Goal: Information Seeking & Learning: Learn about a topic

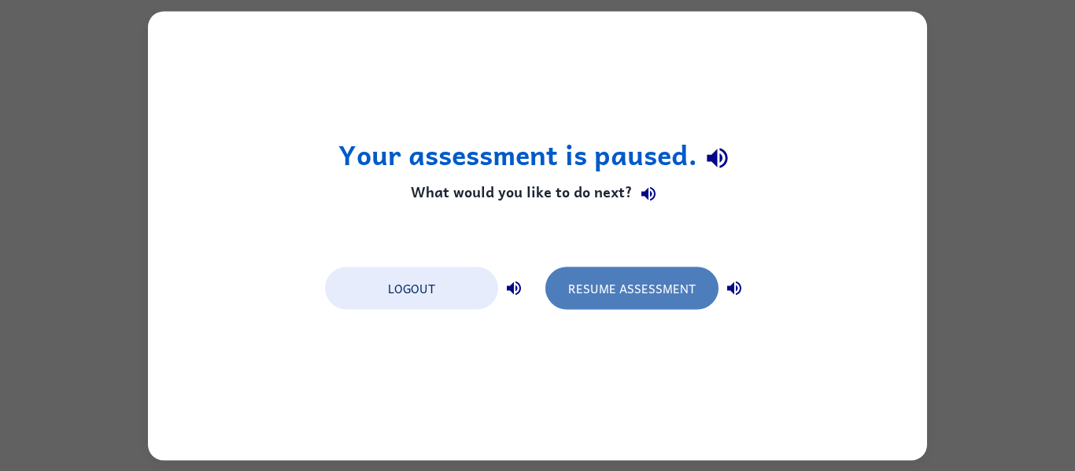
click at [615, 286] on button "Resume Assessment" at bounding box center [631, 288] width 173 height 42
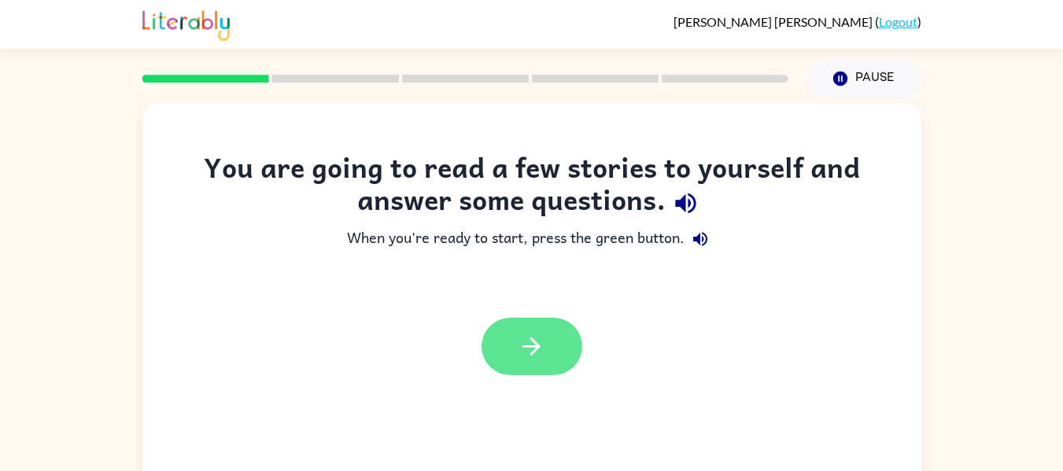
click at [534, 355] on icon "button" at bounding box center [532, 347] width 28 height 28
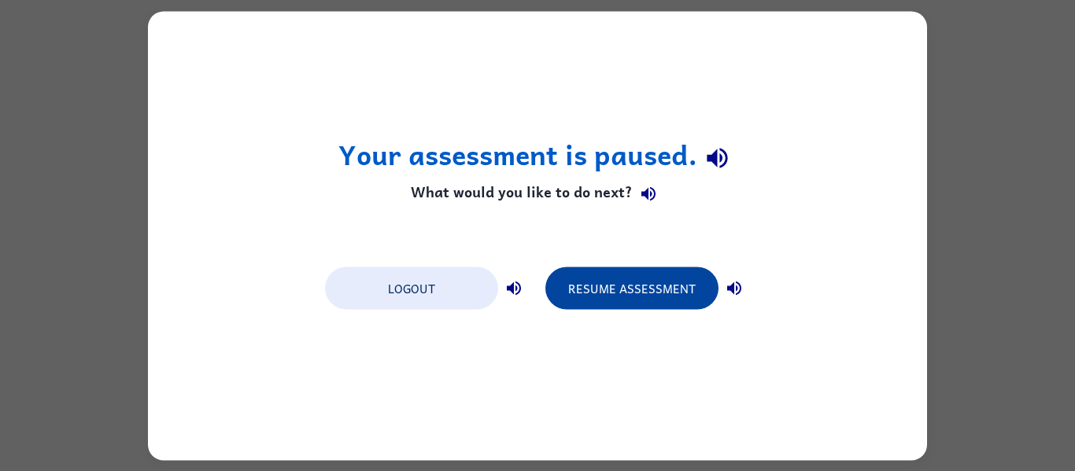
click at [637, 277] on button "Resume Assessment" at bounding box center [631, 288] width 173 height 42
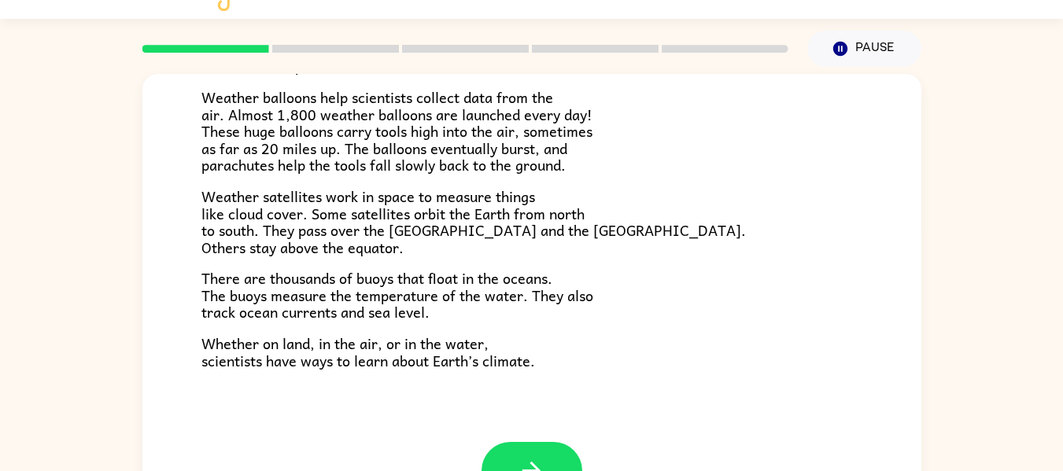
scroll to position [31, 0]
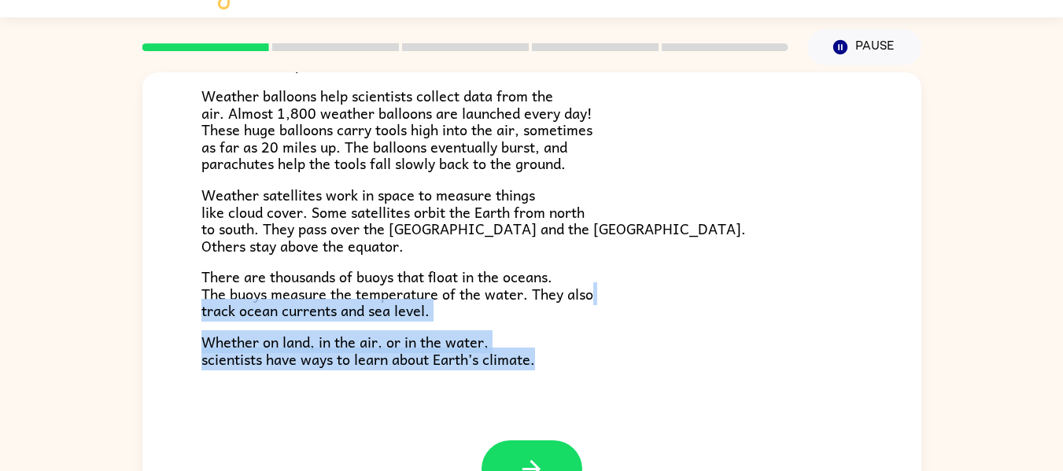
drag, startPoint x: 654, startPoint y: 298, endPoint x: 628, endPoint y: 382, distance: 87.4
click at [628, 382] on div "Climate Climate is the average of the weather conditions over all four seasons.…" at bounding box center [531, 36] width 779 height 808
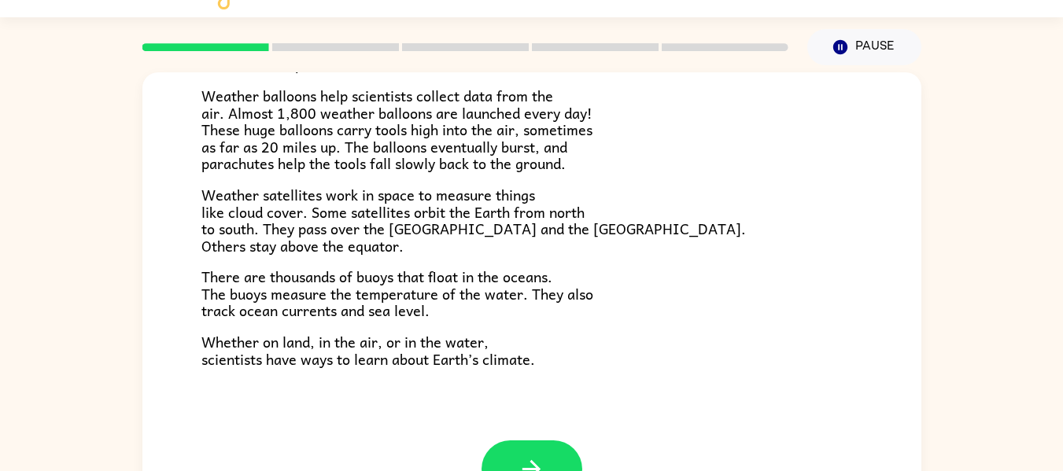
click at [587, 260] on div "Climate is the average of the weather conditions over all four seasons. Some pl…" at bounding box center [531, 46] width 661 height 644
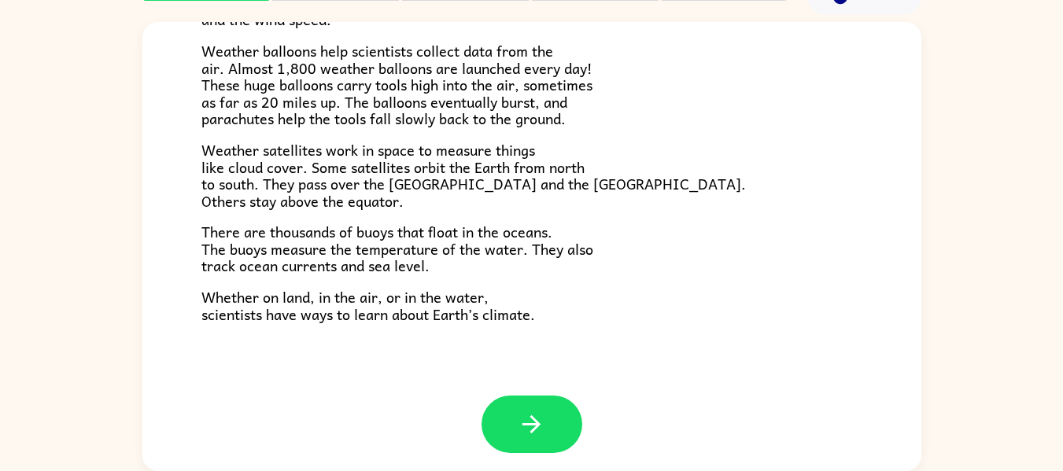
scroll to position [440, 0]
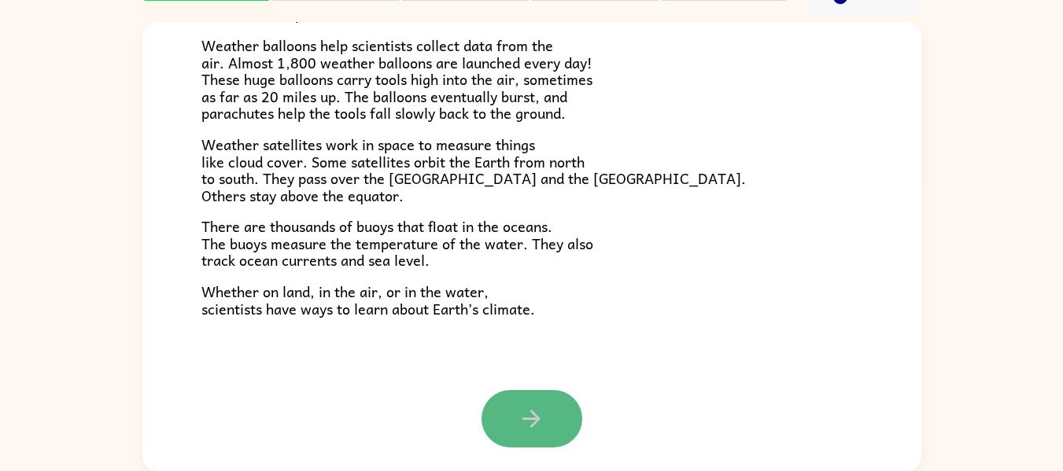
click at [530, 427] on icon "button" at bounding box center [532, 419] width 28 height 28
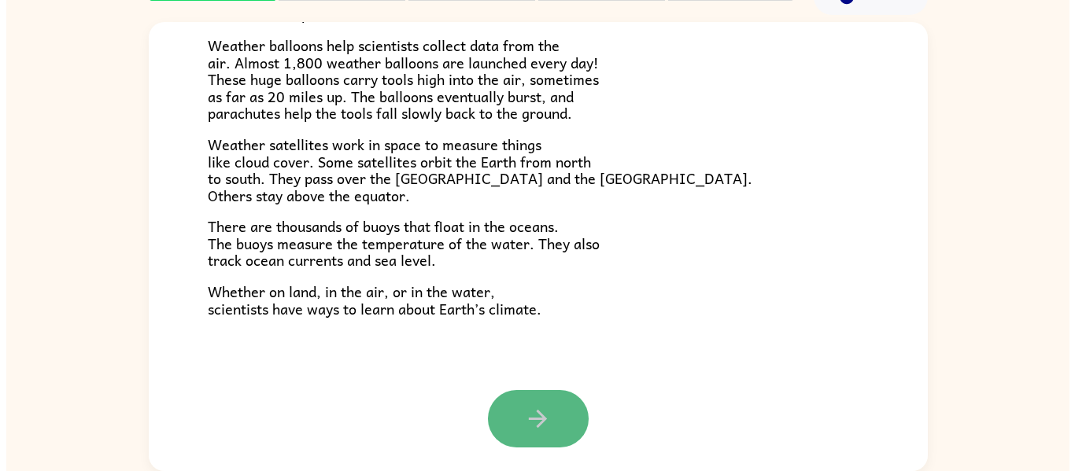
scroll to position [0, 0]
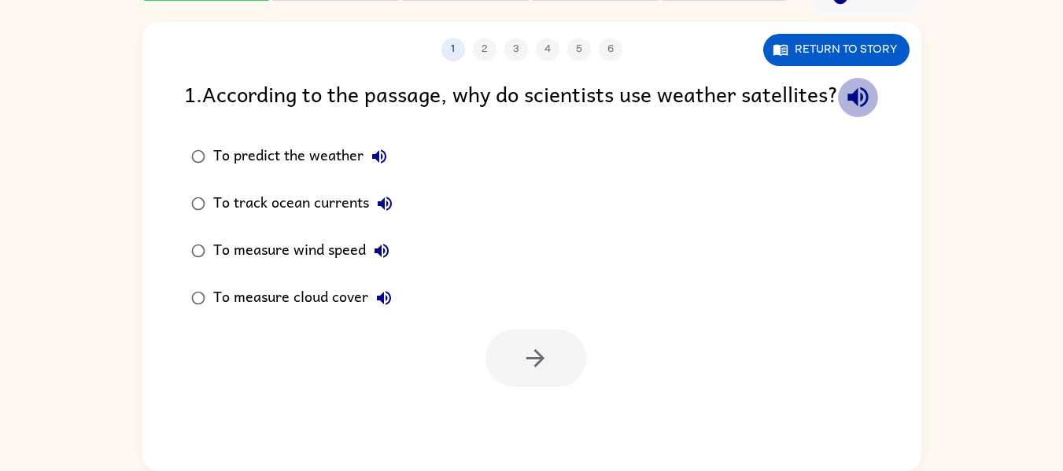
click at [838, 117] on button "button" at bounding box center [858, 97] width 40 height 40
click at [676, 322] on div "To predict the weather To track ocean currents To measure wind speed To measure…" at bounding box center [552, 227] width 737 height 189
click at [377, 166] on icon "button" at bounding box center [379, 156] width 19 height 19
click at [383, 211] on icon "button" at bounding box center [385, 204] width 14 height 14
click at [382, 260] on icon "button" at bounding box center [381, 251] width 19 height 19
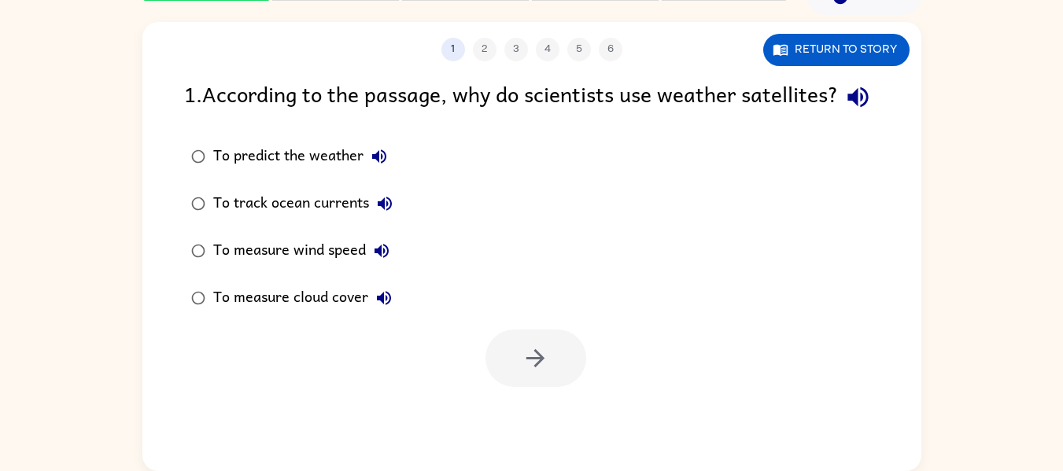
click at [383, 305] on icon "button" at bounding box center [384, 298] width 14 height 14
click at [818, 60] on button "Return to story" at bounding box center [836, 50] width 146 height 32
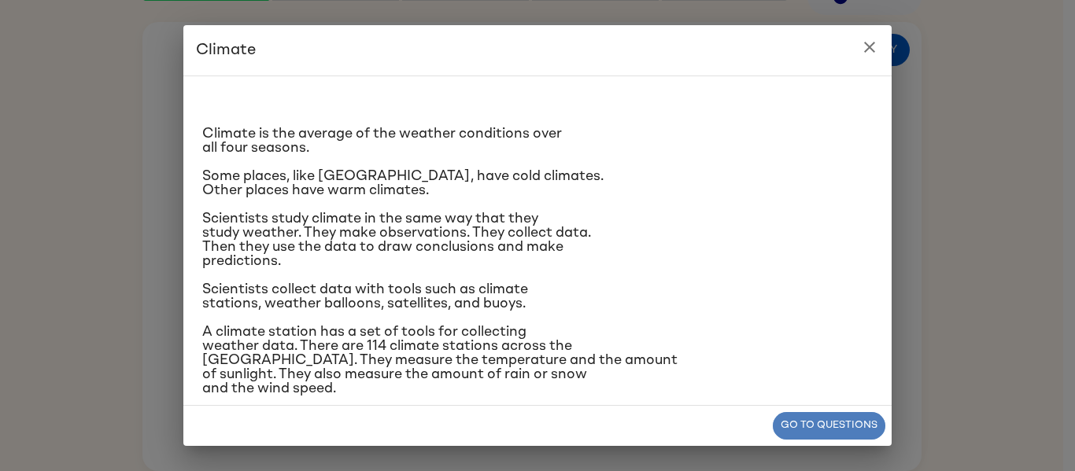
click at [791, 415] on button "Go to questions" at bounding box center [829, 426] width 113 height 28
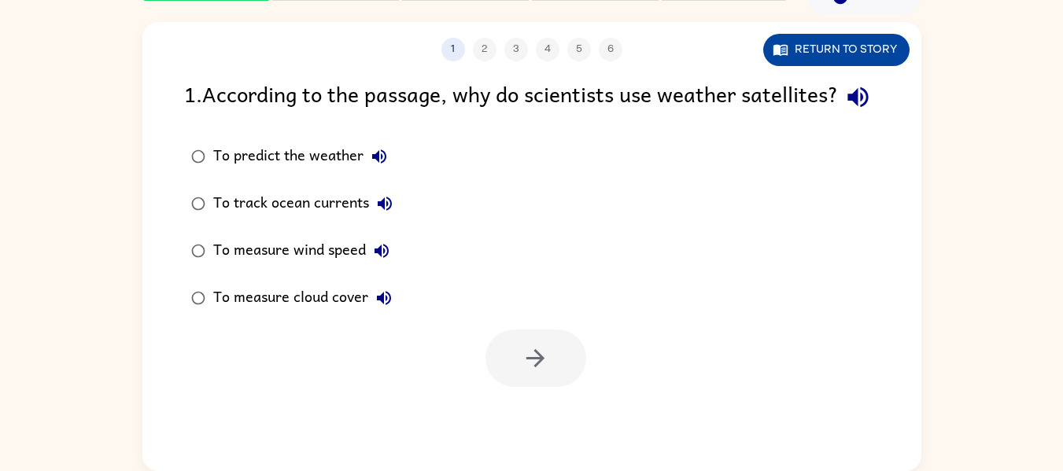
click at [789, 52] on button "Return to story" at bounding box center [836, 50] width 146 height 32
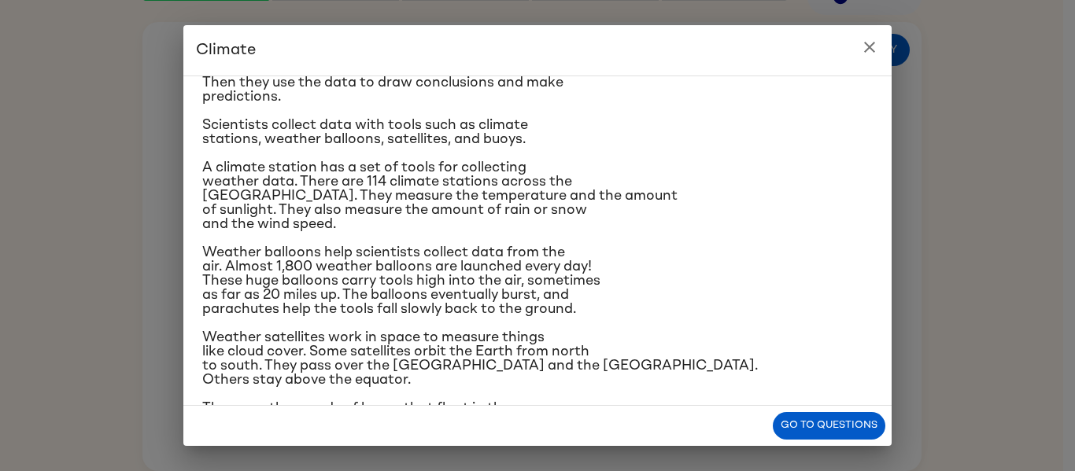
scroll to position [146, 0]
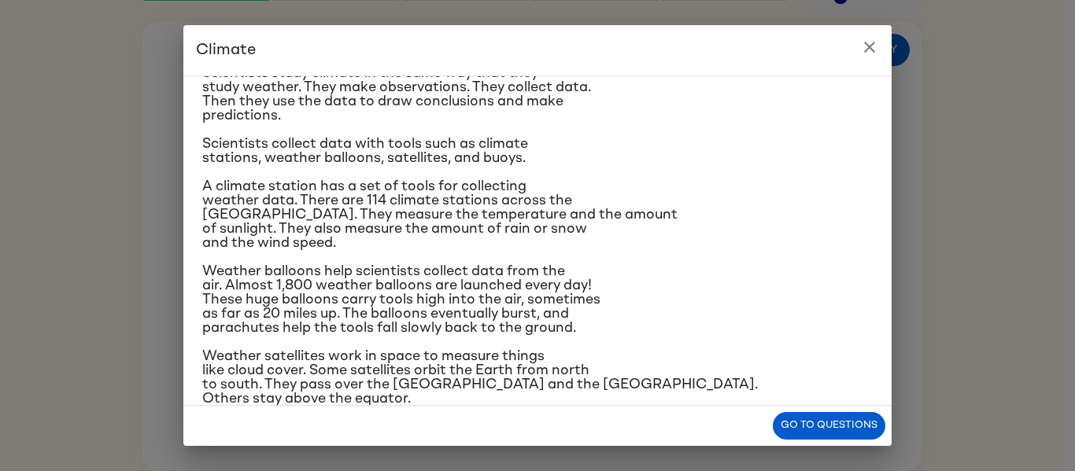
click at [842, 405] on p "Weather satellites work in space to measure things like cloud cover. Some satel…" at bounding box center [537, 377] width 671 height 57
click at [833, 421] on button "Go to questions" at bounding box center [829, 426] width 113 height 28
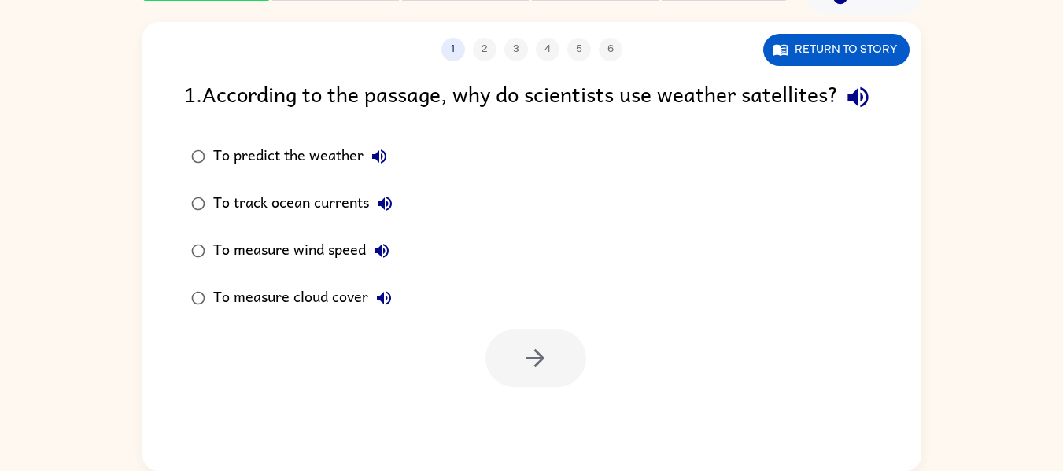
click at [220, 267] on div "To measure wind speed" at bounding box center [305, 250] width 184 height 31
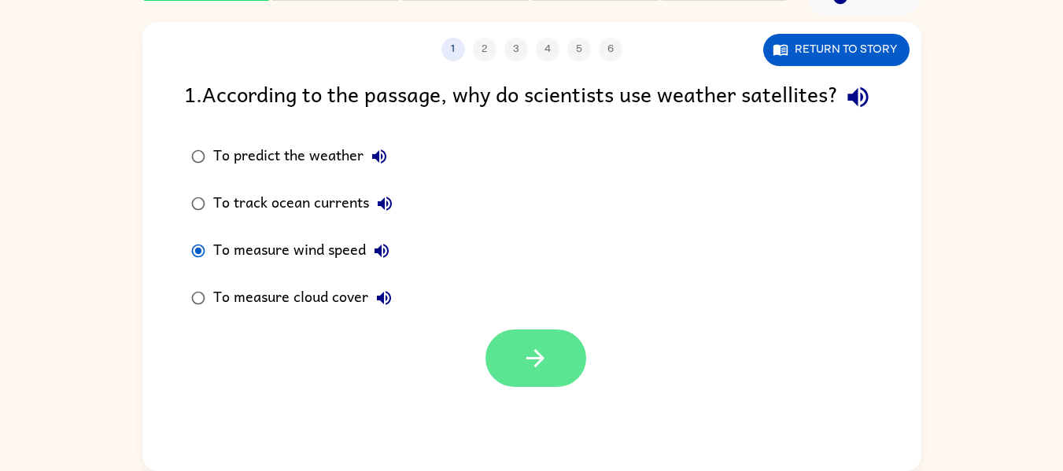
click at [496, 376] on button "button" at bounding box center [536, 358] width 101 height 57
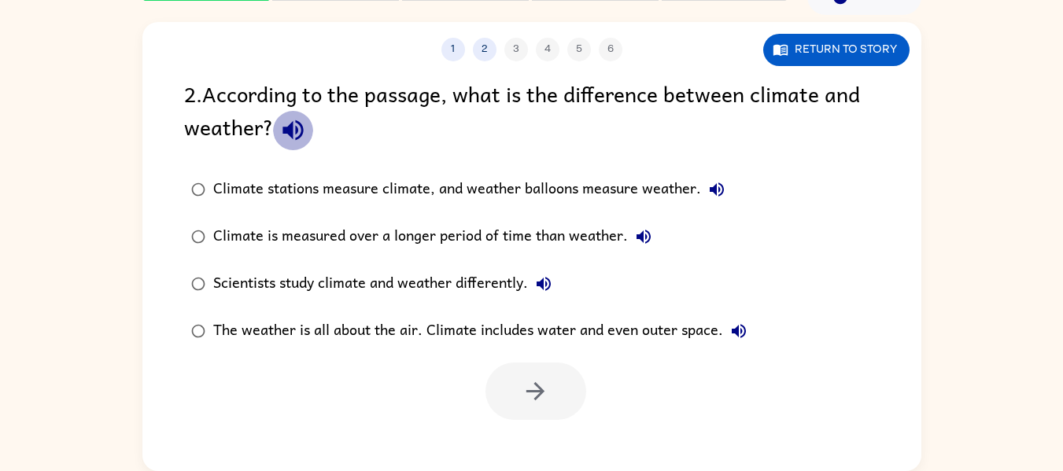
click at [290, 124] on icon "button" at bounding box center [293, 130] width 20 height 20
click at [719, 189] on icon "button" at bounding box center [717, 190] width 14 height 14
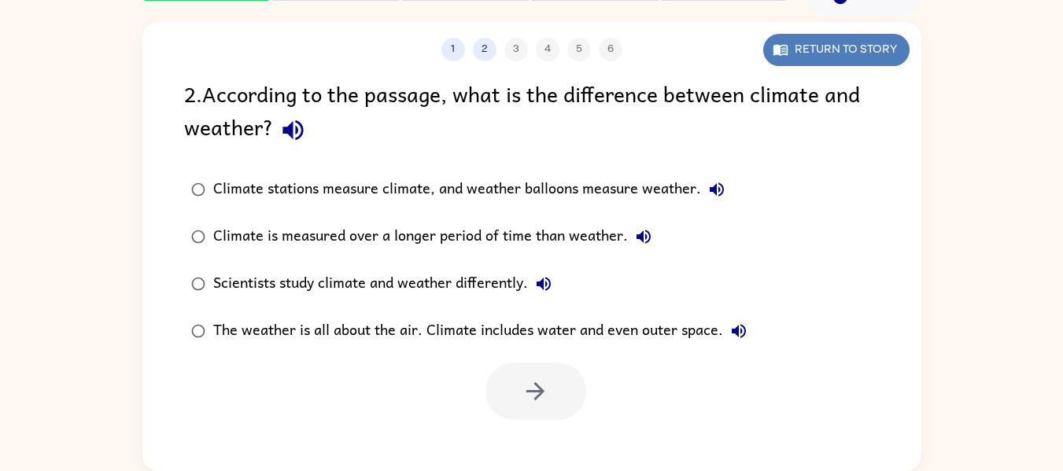
click at [773, 48] on icon "button" at bounding box center [781, 50] width 16 height 16
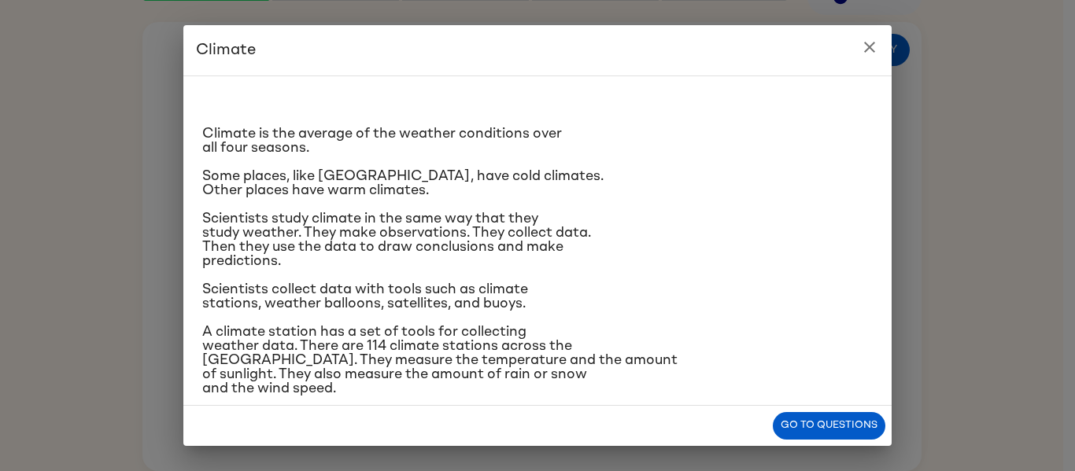
click at [875, 50] on icon "close" at bounding box center [869, 47] width 19 height 19
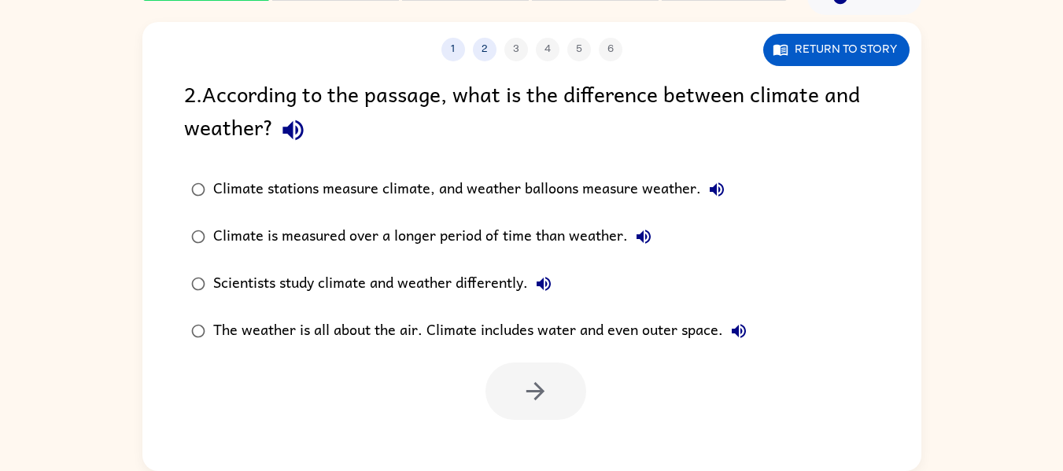
click at [642, 235] on icon "button" at bounding box center [643, 236] width 19 height 19
click at [542, 288] on icon "button" at bounding box center [543, 284] width 19 height 19
click at [736, 334] on icon "button" at bounding box center [739, 331] width 14 height 14
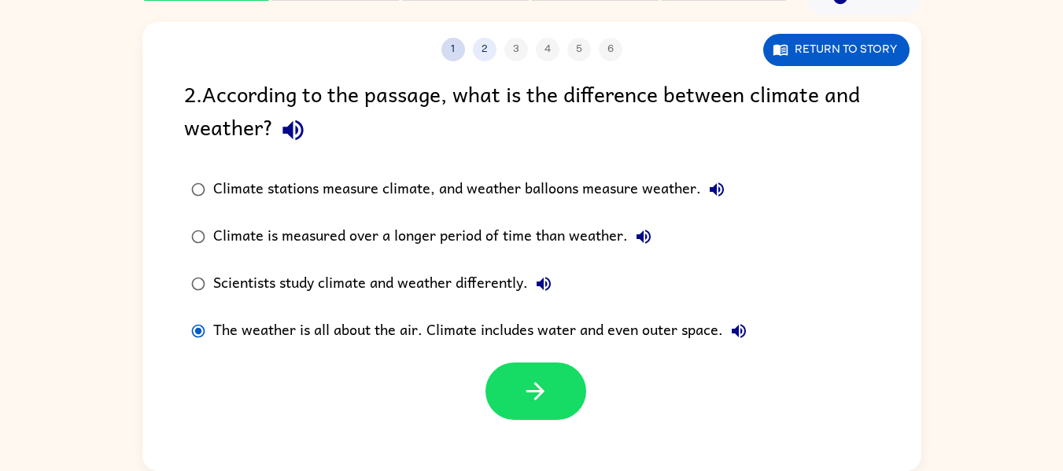
click at [445, 50] on button "1" at bounding box center [454, 50] width 24 height 24
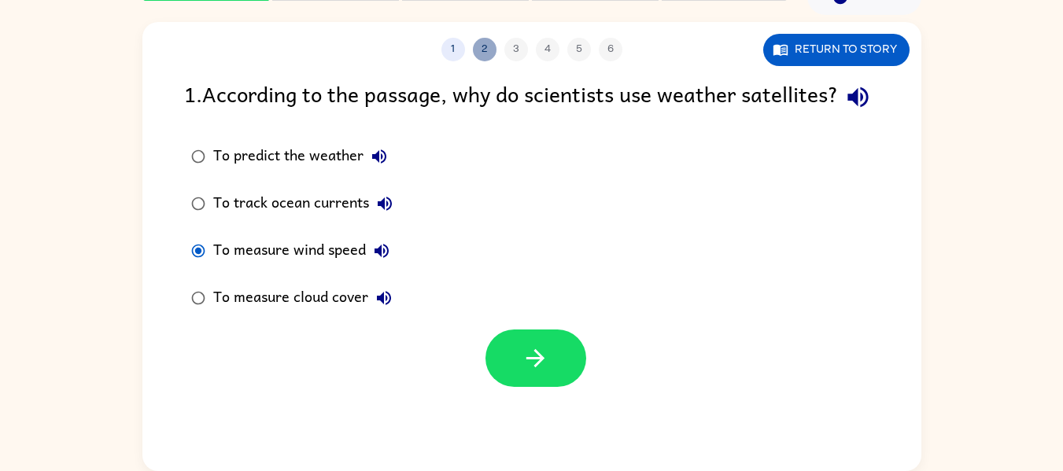
click at [480, 47] on button "2" at bounding box center [485, 50] width 24 height 24
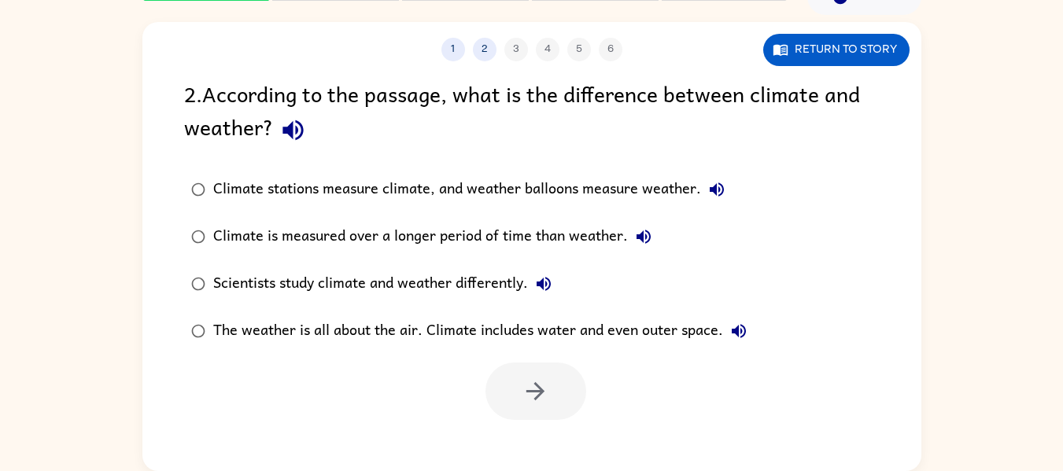
click at [288, 331] on div "The weather is all about the air. Climate includes water and even outer space." at bounding box center [483, 331] width 541 height 31
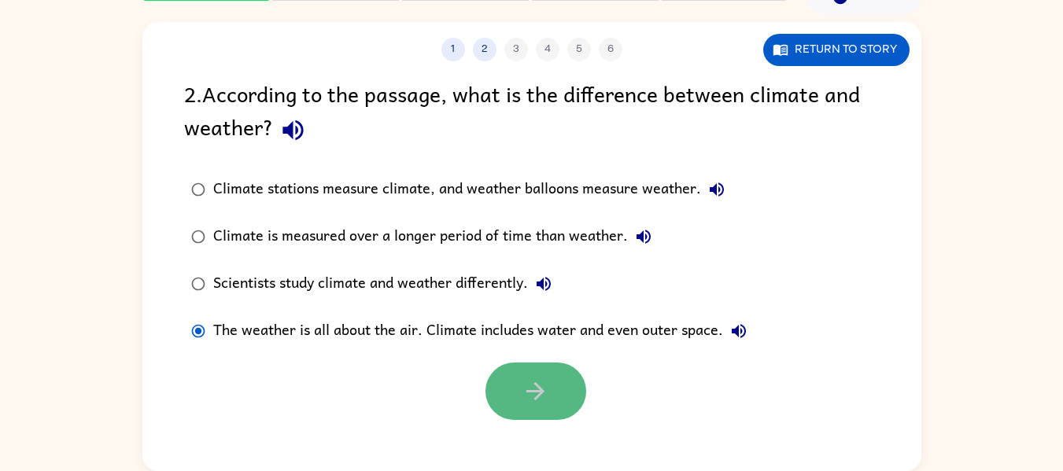
click at [508, 378] on button "button" at bounding box center [536, 391] width 101 height 57
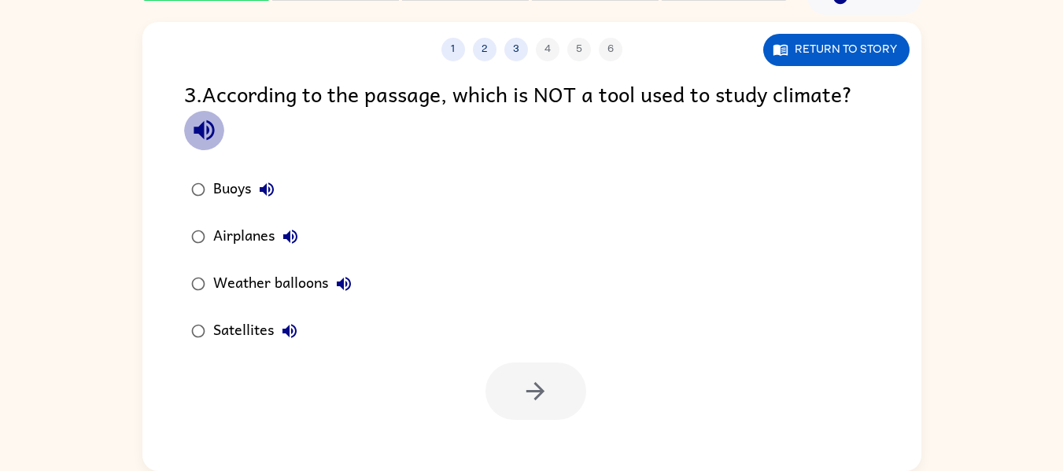
click at [205, 126] on icon "button" at bounding box center [204, 130] width 28 height 28
click at [271, 188] on icon "button" at bounding box center [266, 189] width 19 height 19
click at [279, 234] on button "Airplanes" at bounding box center [290, 236] width 31 height 31
click at [349, 286] on icon "button" at bounding box center [343, 284] width 19 height 19
click at [286, 323] on icon "button" at bounding box center [289, 331] width 19 height 19
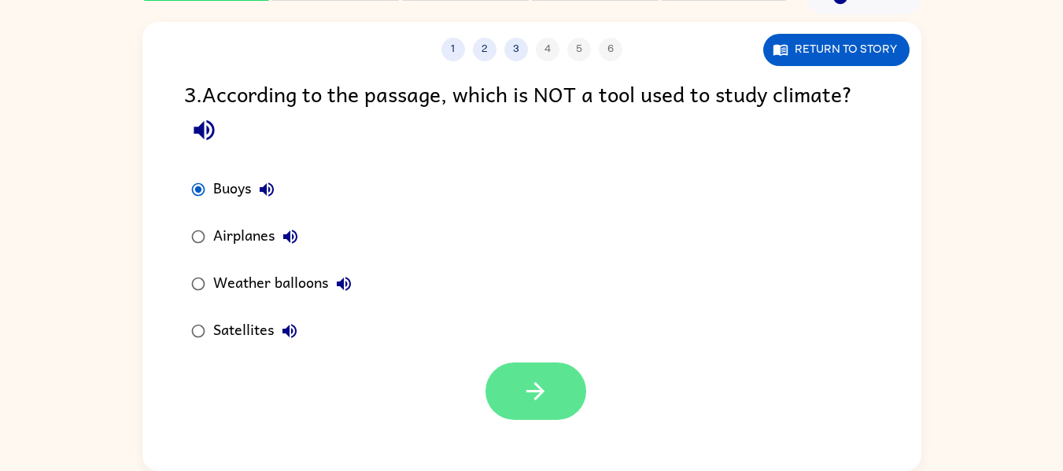
click at [542, 402] on icon "button" at bounding box center [536, 392] width 28 height 28
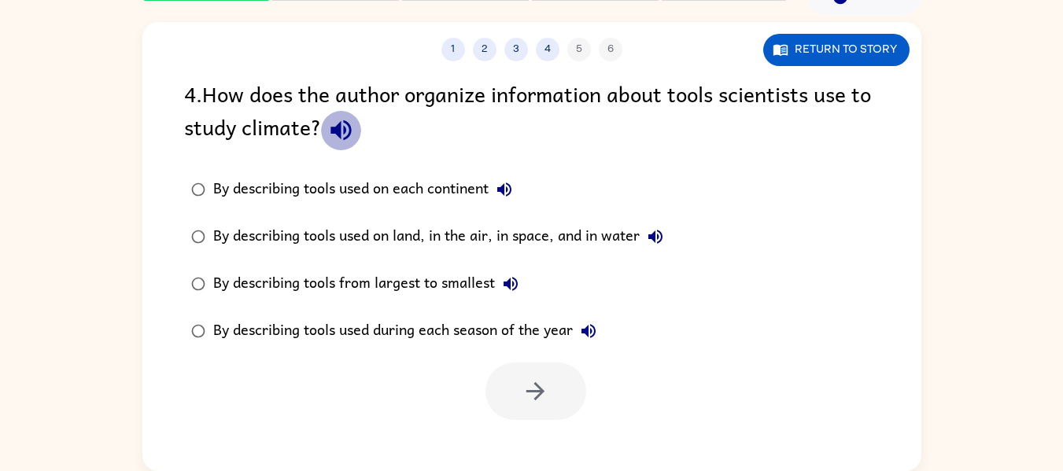
click at [335, 134] on icon "button" at bounding box center [341, 130] width 20 height 20
click at [510, 184] on icon "button" at bounding box center [504, 190] width 14 height 14
click at [663, 237] on icon "button" at bounding box center [655, 236] width 19 height 19
click at [511, 282] on icon "button" at bounding box center [511, 284] width 14 height 14
click at [592, 333] on icon "button" at bounding box center [588, 331] width 19 height 19
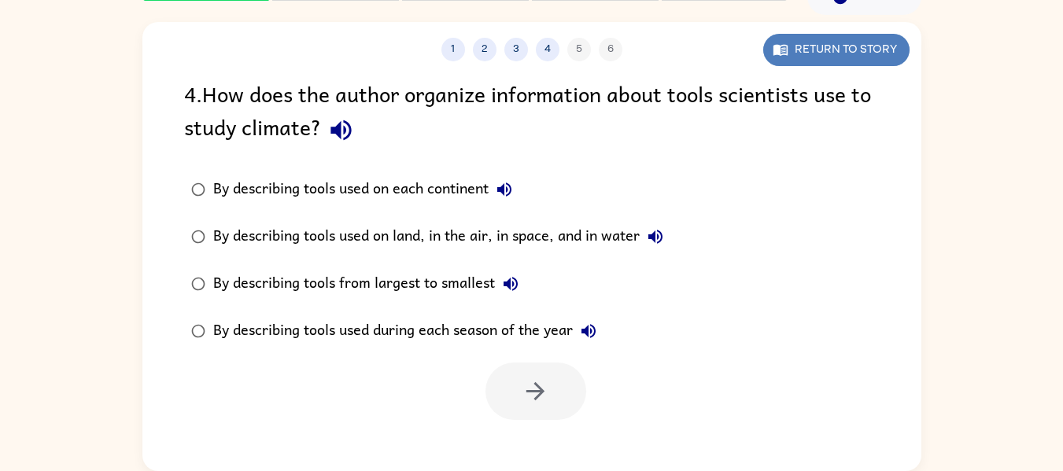
click at [826, 54] on button "Return to story" at bounding box center [836, 50] width 146 height 32
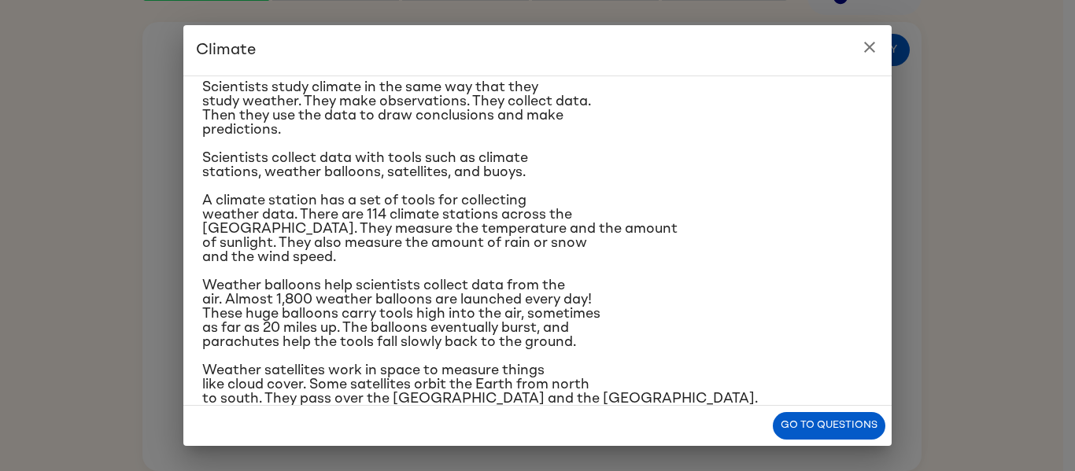
scroll to position [134, 0]
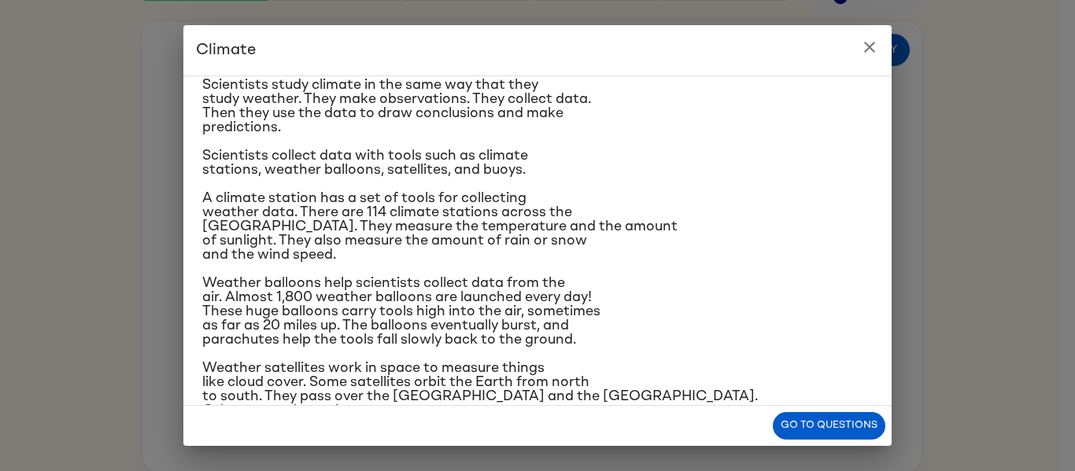
click at [767, 91] on p "Scientists study climate in the same way that they study weather. They make obs…" at bounding box center [537, 106] width 671 height 57
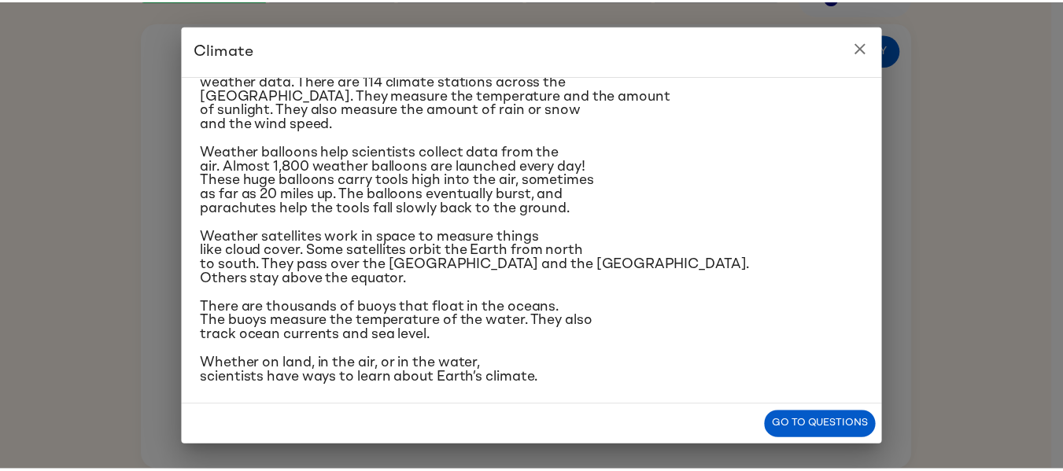
scroll to position [272, 0]
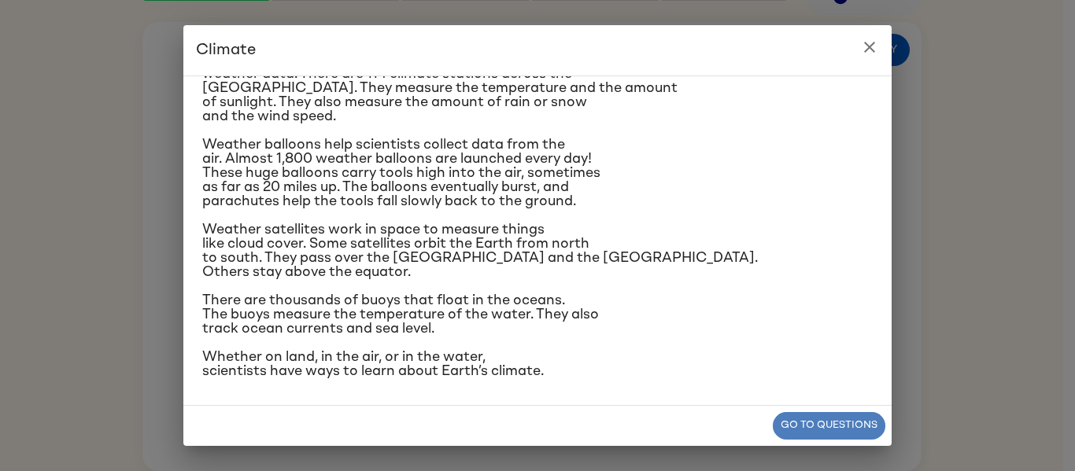
click at [818, 424] on button "Go to questions" at bounding box center [829, 426] width 113 height 28
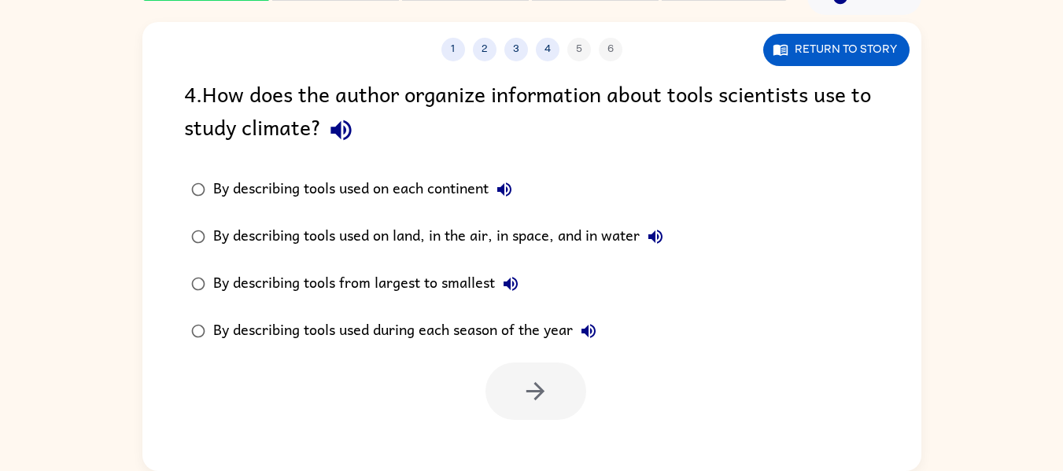
click at [344, 251] on div "By describing tools used on land, in the air, in space, and in water" at bounding box center [442, 236] width 458 height 31
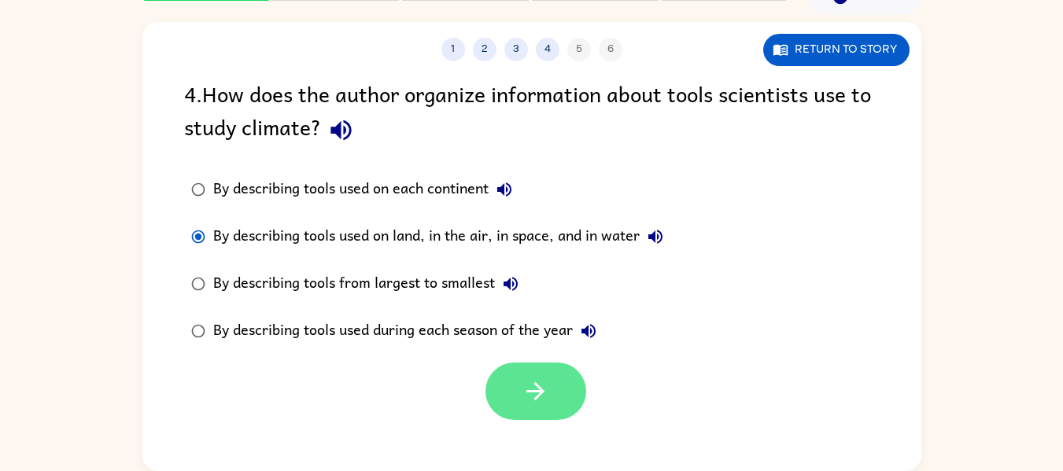
click at [512, 380] on button "button" at bounding box center [536, 391] width 101 height 57
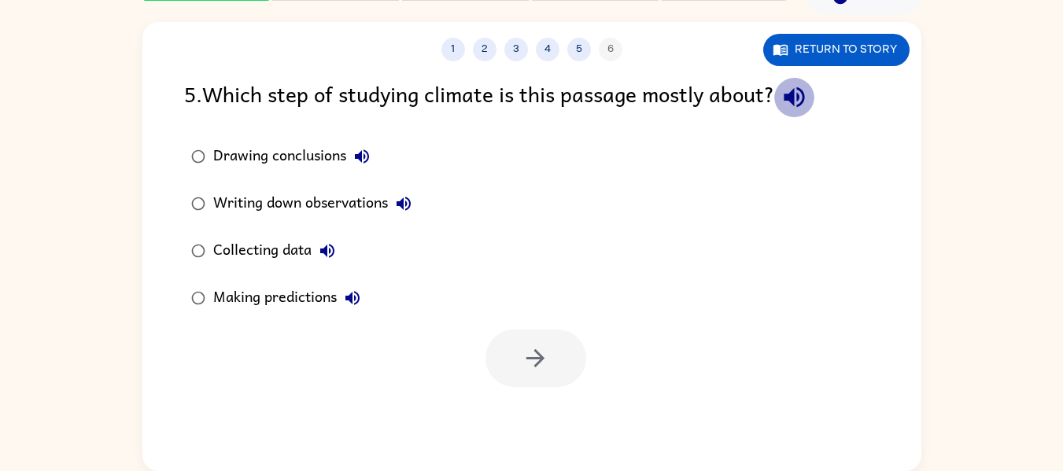
click at [803, 94] on icon "button" at bounding box center [795, 97] width 28 height 28
click at [369, 150] on icon "button" at bounding box center [362, 156] width 19 height 19
click at [403, 203] on icon "button" at bounding box center [404, 204] width 14 height 14
click at [327, 253] on icon "button" at bounding box center [327, 251] width 14 height 14
click at [350, 298] on icon "button" at bounding box center [352, 298] width 14 height 14
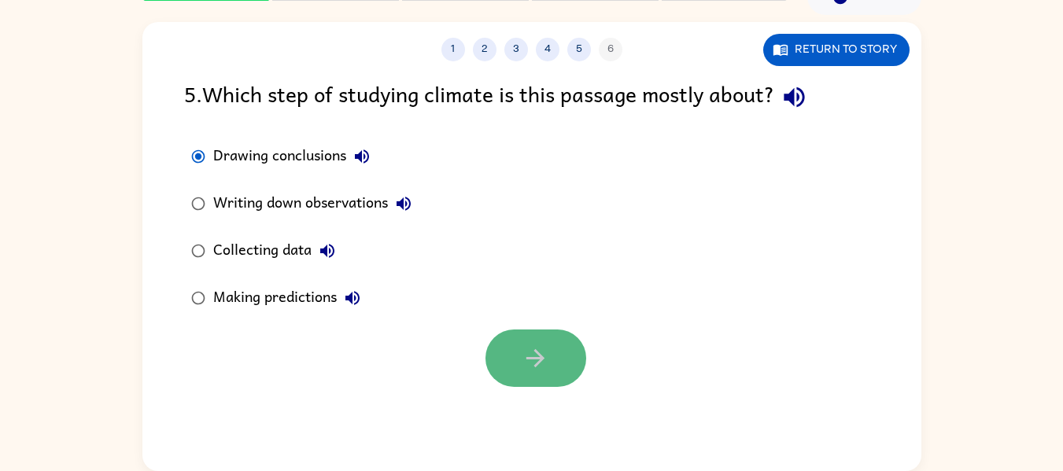
click at [512, 374] on button "button" at bounding box center [536, 358] width 101 height 57
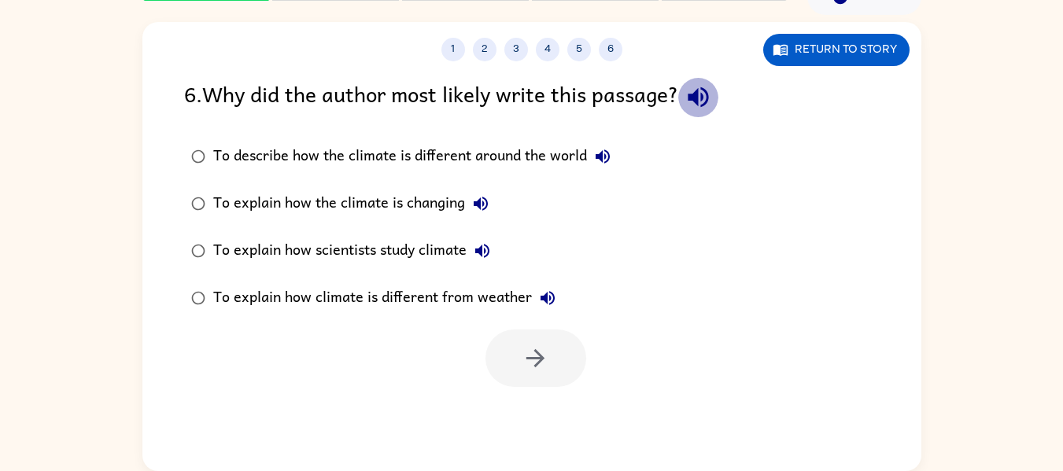
click at [701, 91] on icon "button" at bounding box center [699, 97] width 28 height 28
click at [604, 165] on icon "button" at bounding box center [602, 156] width 19 height 19
click at [479, 213] on icon "button" at bounding box center [480, 203] width 19 height 19
click at [480, 246] on icon "button" at bounding box center [482, 251] width 19 height 19
click at [551, 300] on icon "button" at bounding box center [548, 298] width 14 height 14
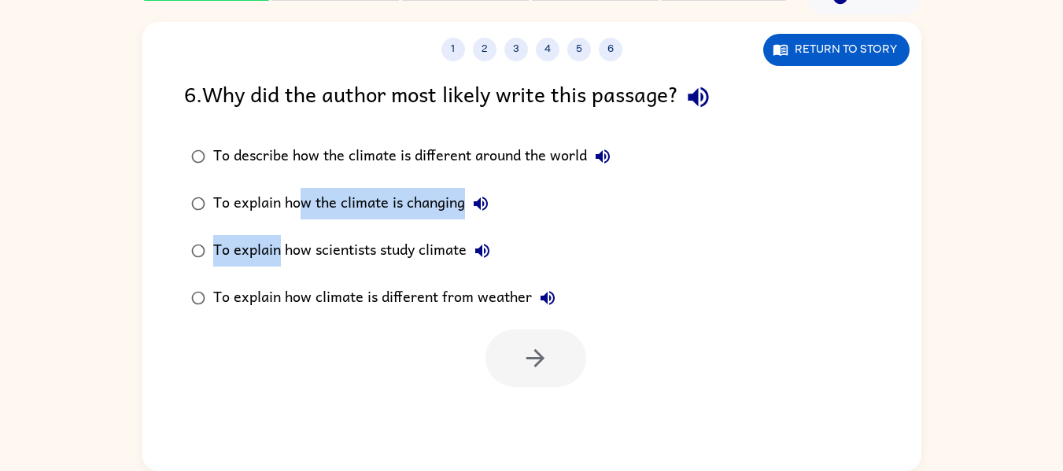
drag, startPoint x: 302, startPoint y: 193, endPoint x: 276, endPoint y: 242, distance: 56.0
click at [276, 242] on div "To describe how the climate is different around the world To explain how the cl…" at bounding box center [411, 227] width 455 height 189
click at [276, 242] on div "To explain how scientists study climate" at bounding box center [355, 250] width 285 height 31
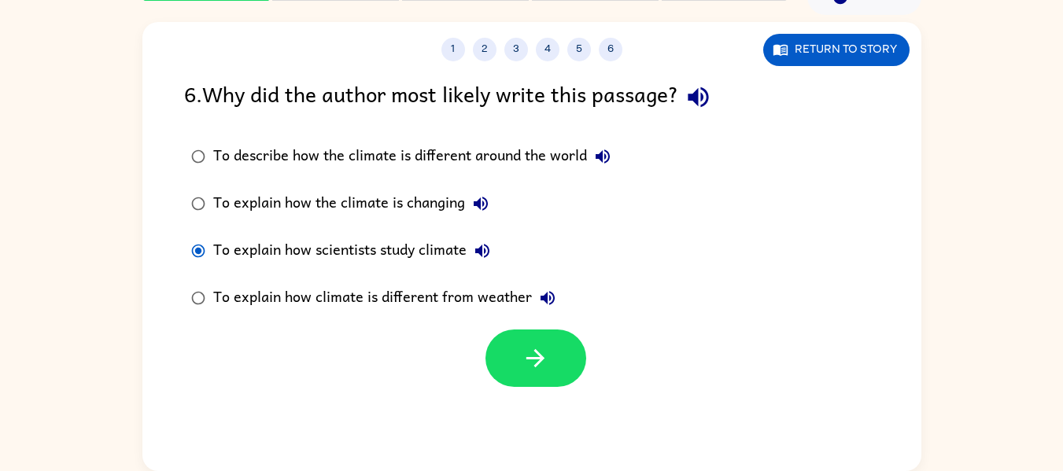
click at [283, 299] on div "To explain how climate is different from weather" at bounding box center [388, 298] width 350 height 31
click at [545, 357] on icon "button" at bounding box center [536, 359] width 28 height 28
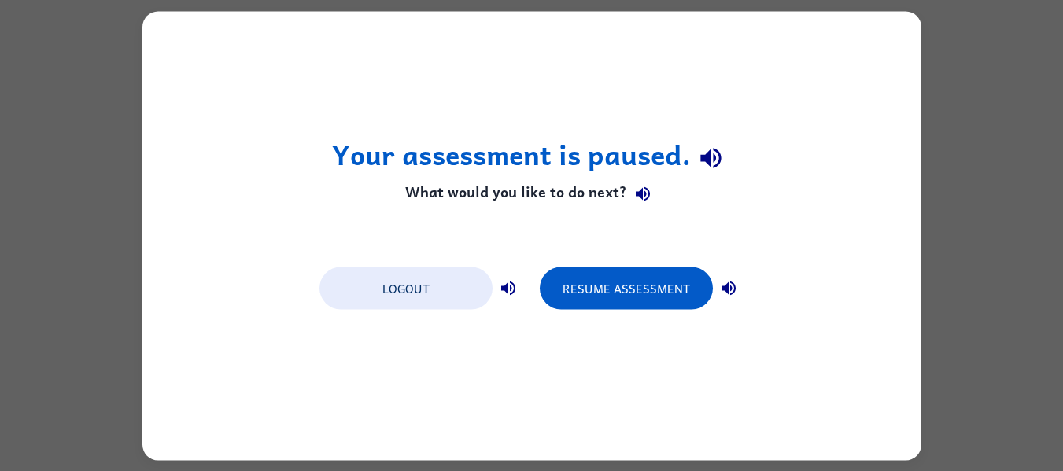
scroll to position [0, 0]
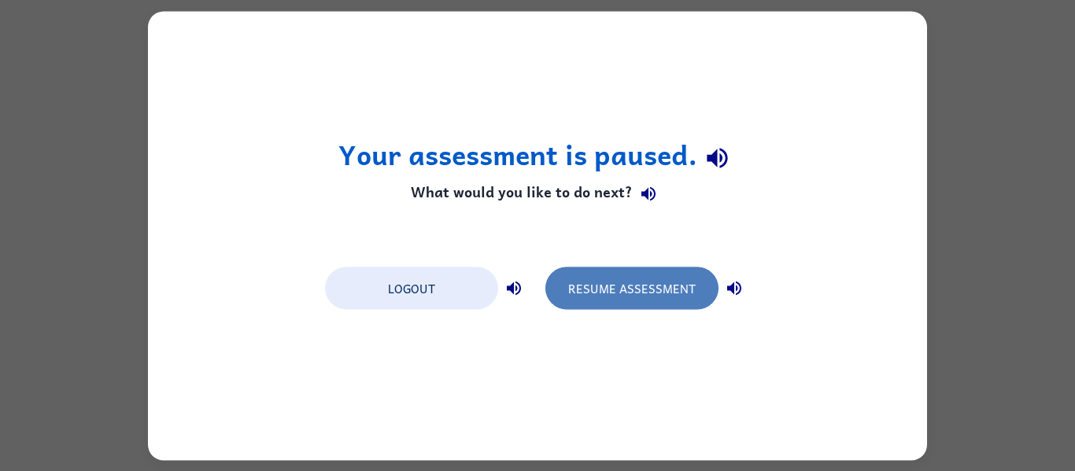
click at [643, 289] on button "Resume Assessment" at bounding box center [631, 288] width 173 height 42
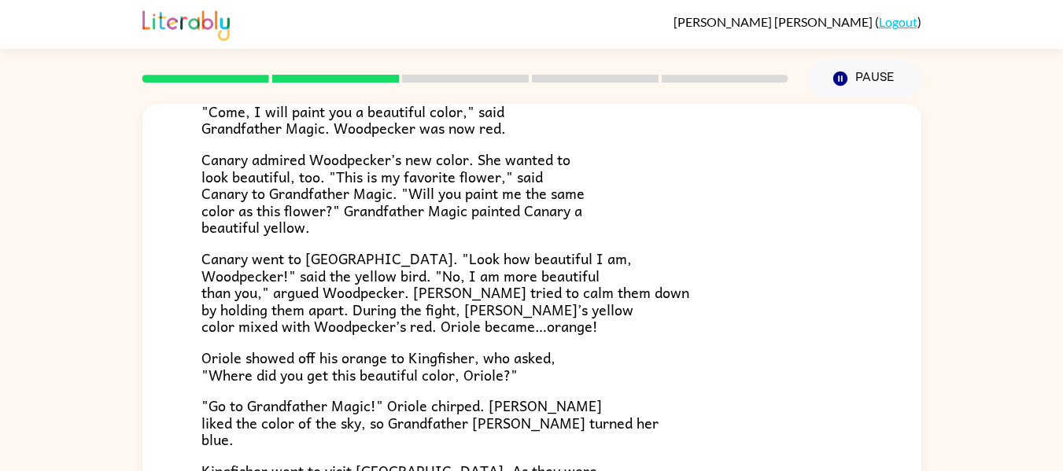
scroll to position [210, 0]
click at [1036, 439] on div "Grandpa Magic Once upon a time, all birds were white. "Make me beautiful, Grand…" at bounding box center [531, 325] width 1063 height 456
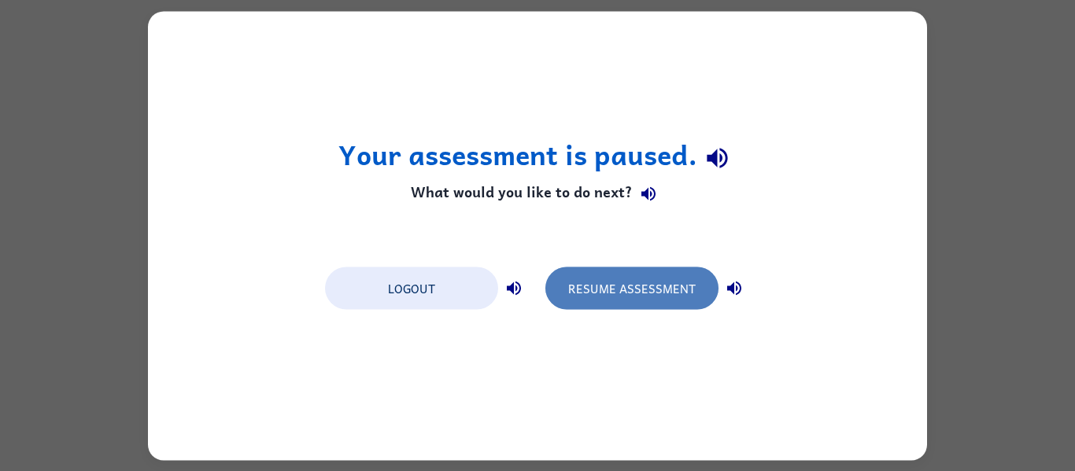
click at [643, 295] on button "Resume Assessment" at bounding box center [631, 288] width 173 height 42
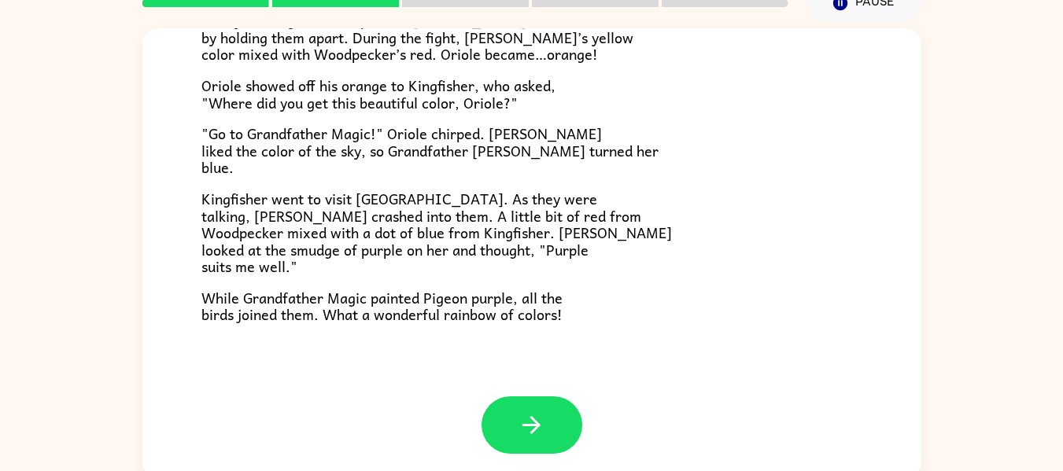
scroll to position [82, 0]
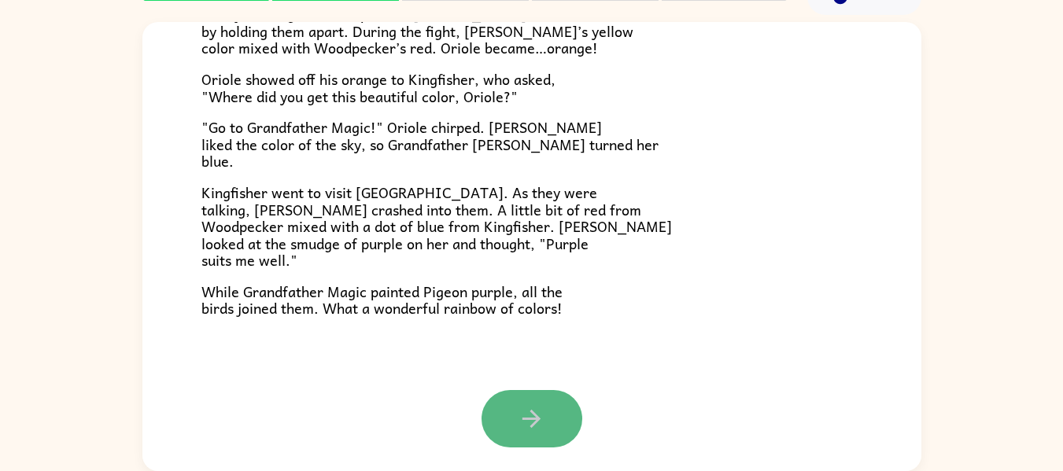
click at [482, 423] on button "button" at bounding box center [532, 418] width 101 height 57
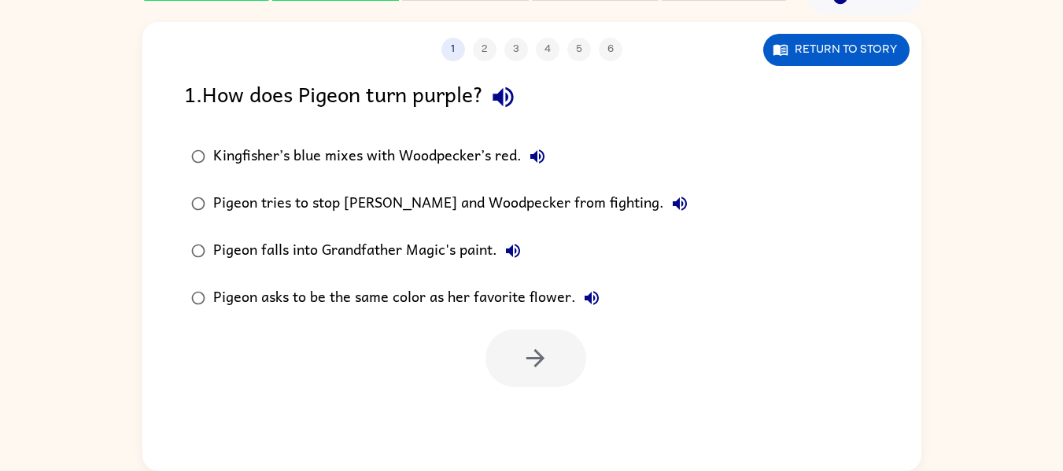
scroll to position [0, 0]
click at [513, 100] on icon "button" at bounding box center [503, 97] width 20 height 20
click at [535, 159] on icon "button" at bounding box center [537, 157] width 14 height 14
click at [671, 209] on icon "button" at bounding box center [680, 203] width 19 height 19
click at [521, 255] on icon "button" at bounding box center [513, 251] width 19 height 19
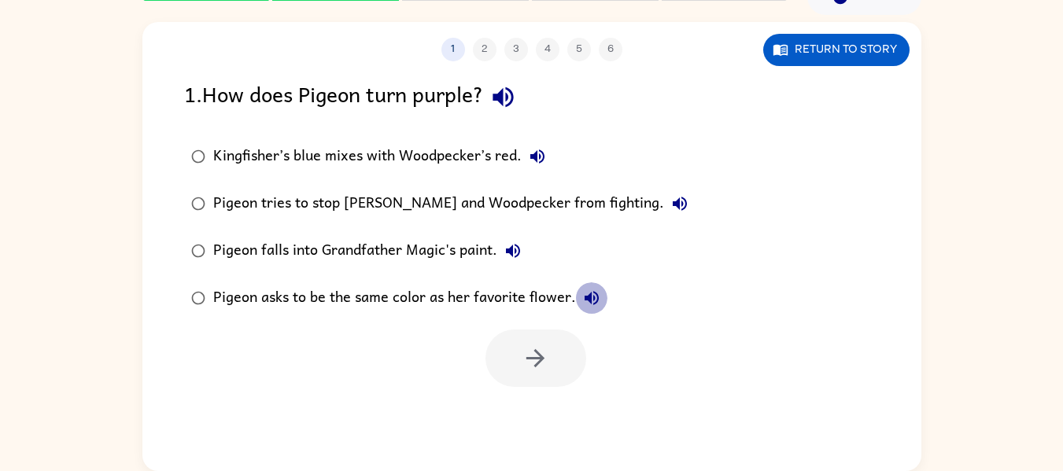
click at [587, 311] on button "Pigeon asks to be the same color as her favorite flower." at bounding box center [591, 298] width 31 height 31
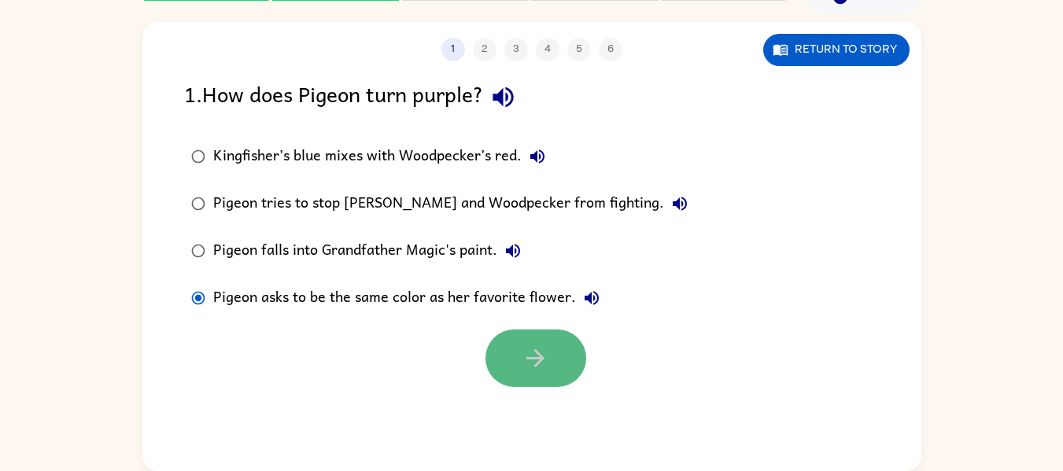
click at [501, 365] on button "button" at bounding box center [536, 358] width 101 height 57
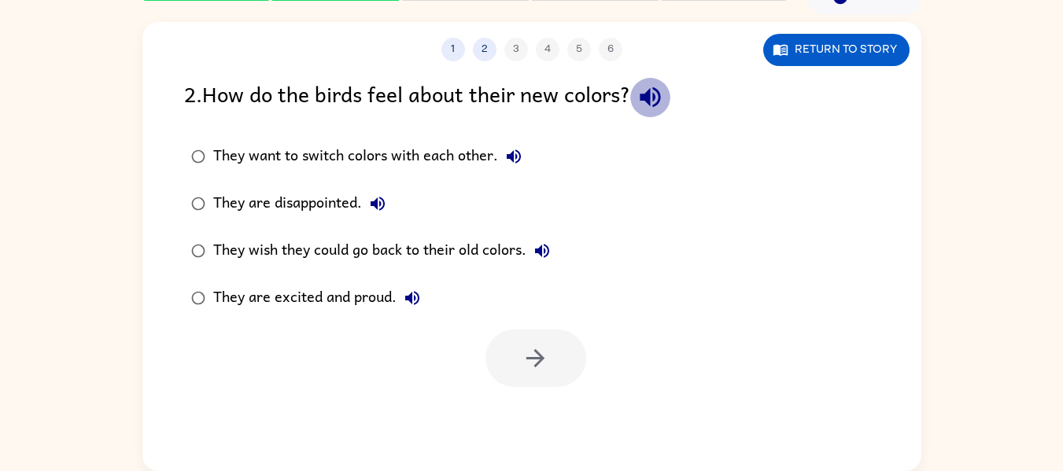
click at [651, 103] on icon "button" at bounding box center [651, 97] width 28 height 28
click at [506, 153] on icon "button" at bounding box center [513, 156] width 19 height 19
click at [378, 206] on icon "button" at bounding box center [378, 204] width 14 height 14
click at [545, 249] on icon "button" at bounding box center [542, 251] width 19 height 19
click at [411, 297] on icon "button" at bounding box center [412, 298] width 14 height 14
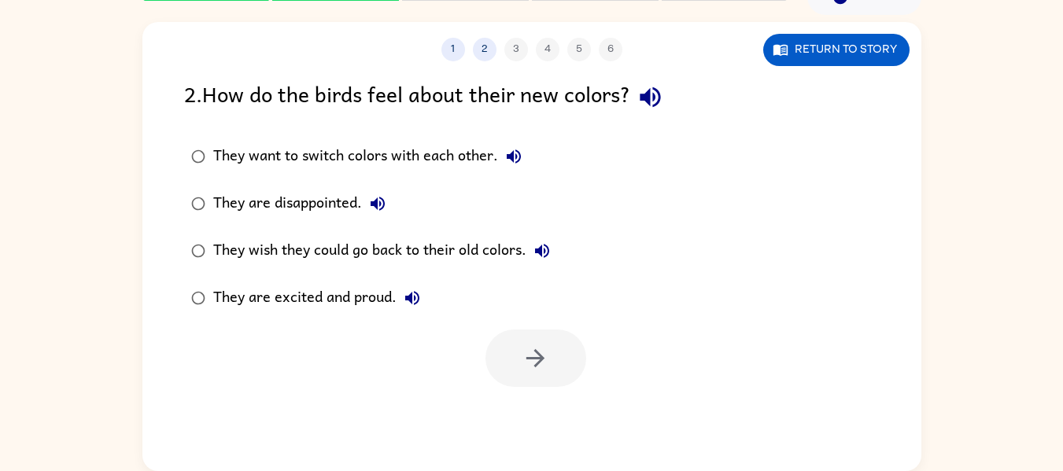
click at [327, 285] on div "They are excited and proud." at bounding box center [320, 298] width 215 height 31
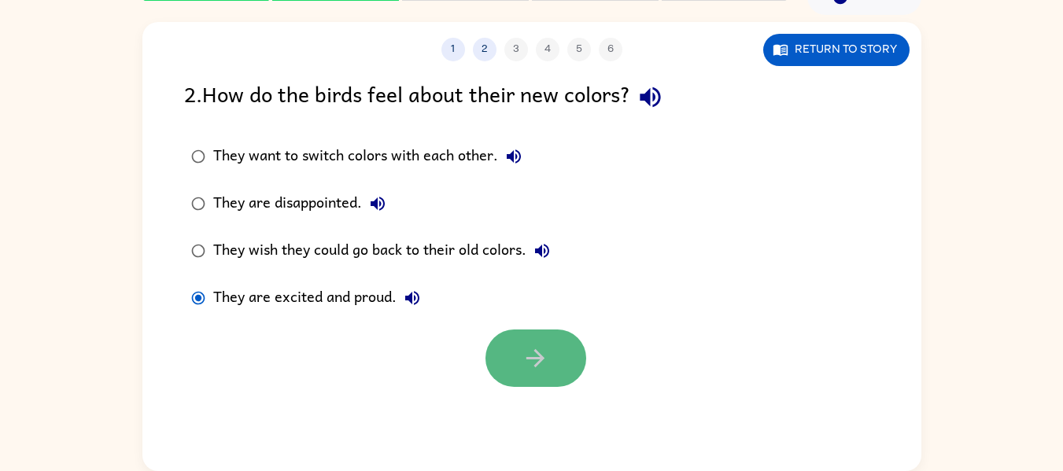
click at [505, 350] on button "button" at bounding box center [536, 358] width 101 height 57
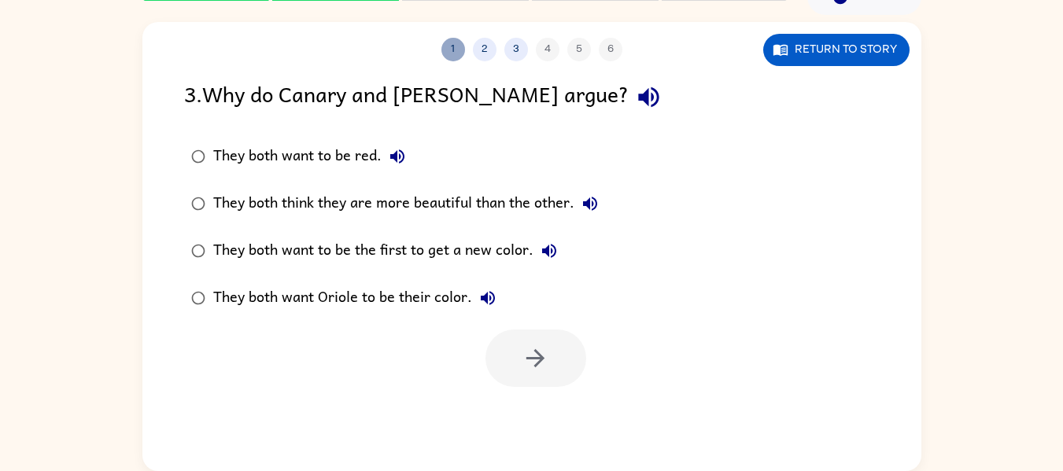
click at [446, 53] on button "1" at bounding box center [454, 50] width 24 height 24
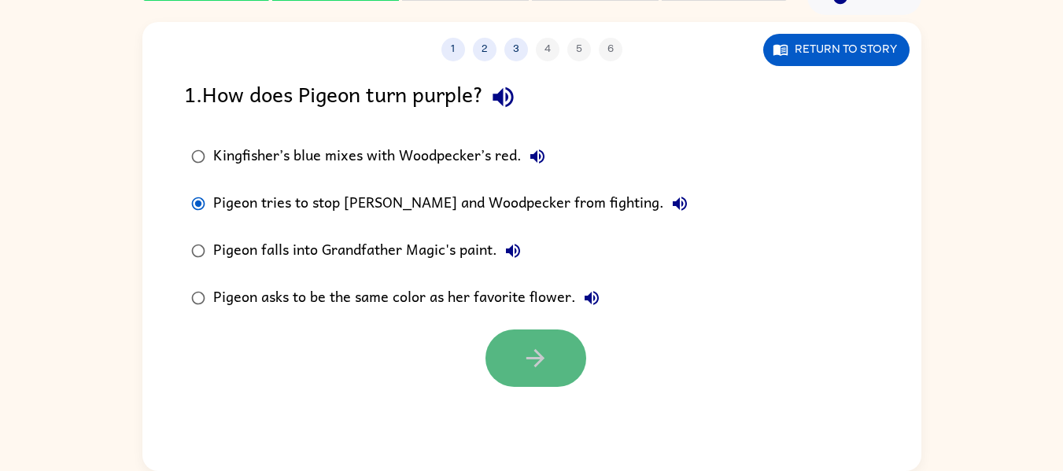
click at [515, 355] on button "button" at bounding box center [536, 358] width 101 height 57
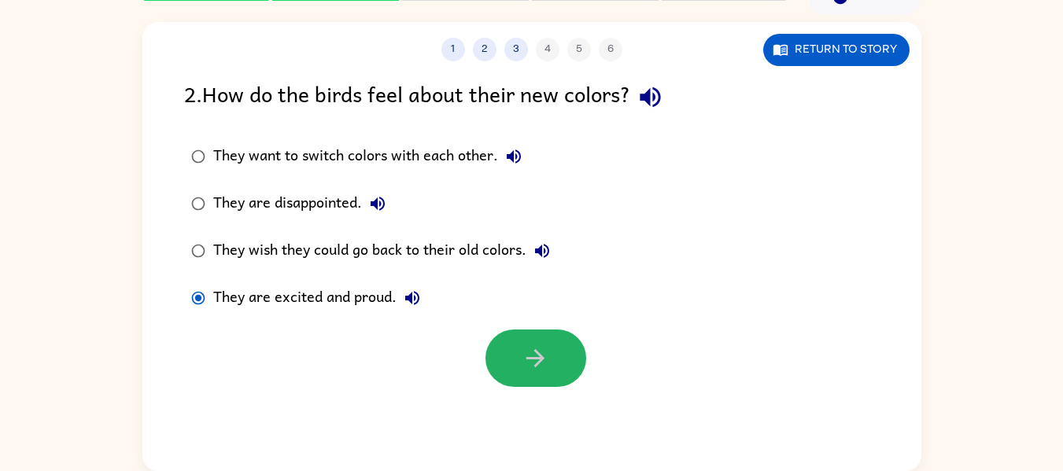
click at [515, 355] on button "button" at bounding box center [536, 358] width 101 height 57
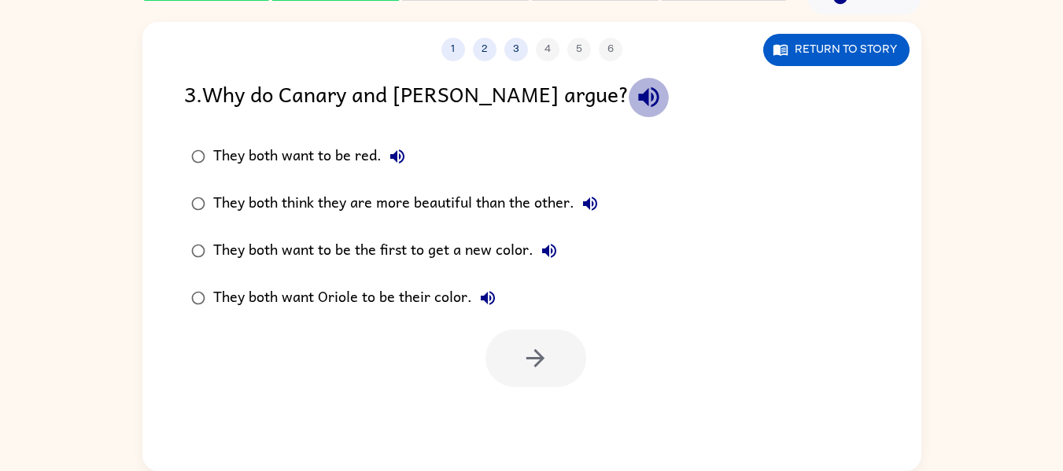
click at [638, 104] on icon "button" at bounding box center [648, 97] width 20 height 20
click at [390, 159] on icon "button" at bounding box center [397, 156] width 19 height 19
click at [597, 205] on icon "button" at bounding box center [590, 203] width 19 height 19
click at [548, 241] on button "They both want to be the first to get a new color." at bounding box center [549, 250] width 31 height 31
click at [493, 301] on icon "button" at bounding box center [488, 298] width 14 height 14
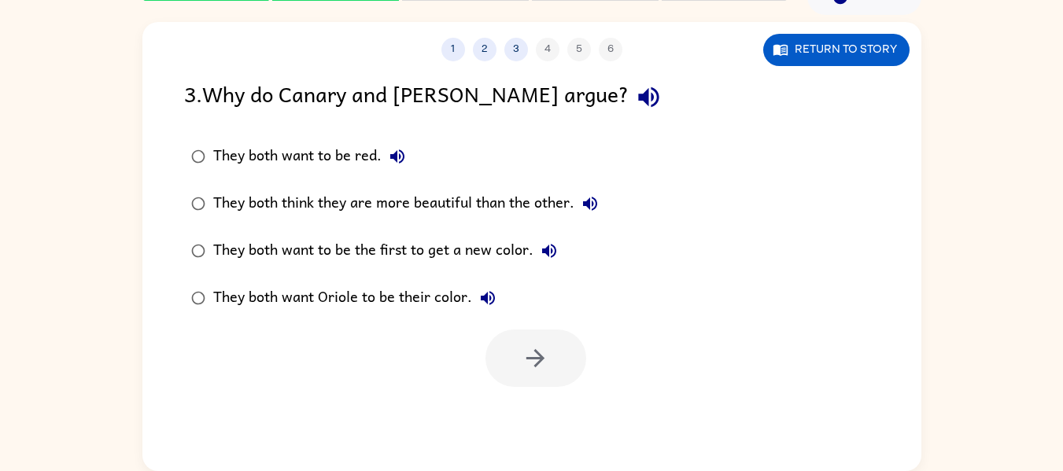
click at [385, 251] on div "They both want to be the first to get a new color." at bounding box center [389, 250] width 352 height 31
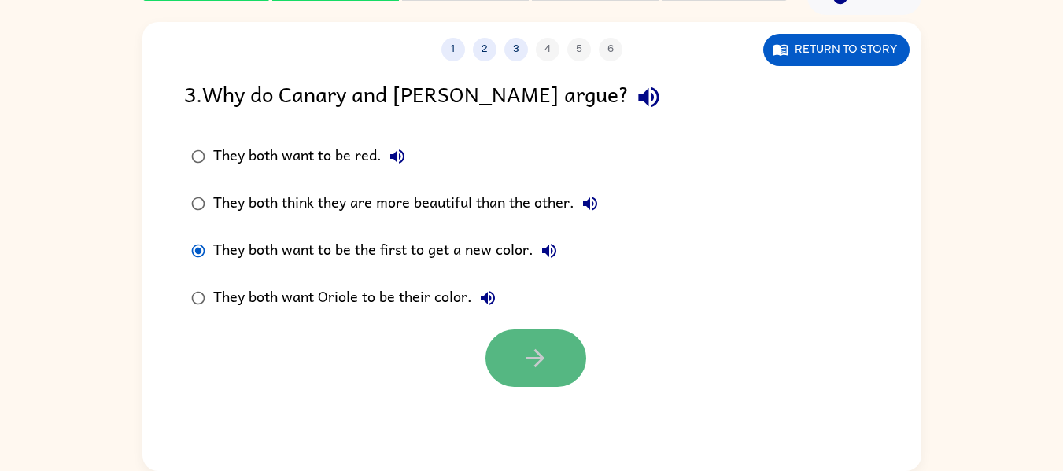
click at [502, 341] on button "button" at bounding box center [536, 358] width 101 height 57
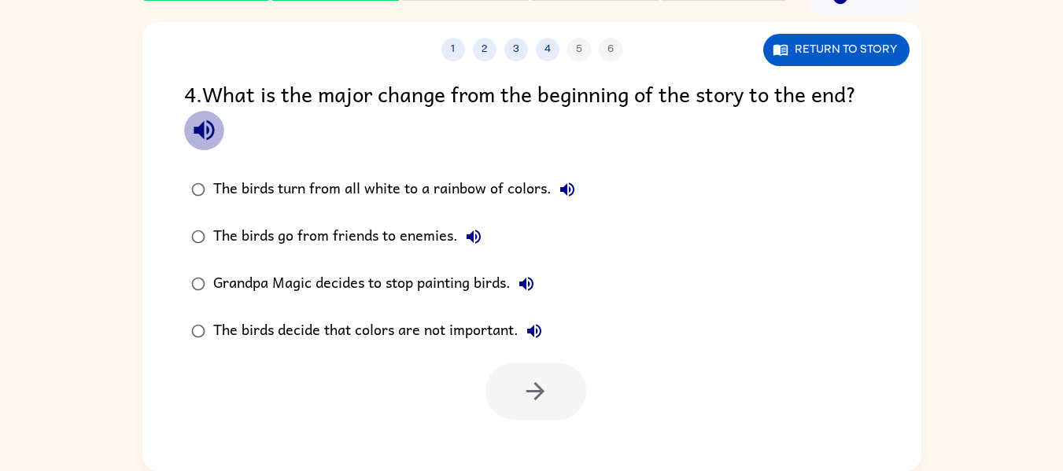
click at [202, 124] on icon "button" at bounding box center [204, 130] width 20 height 20
click at [478, 248] on button "The birds go from friends to enemies." at bounding box center [473, 236] width 31 height 31
click at [564, 179] on button "The birds turn from all white to a rainbow of colors." at bounding box center [567, 189] width 31 height 31
click at [534, 289] on icon "button" at bounding box center [526, 284] width 14 height 14
click at [538, 337] on icon "button" at bounding box center [534, 331] width 14 height 14
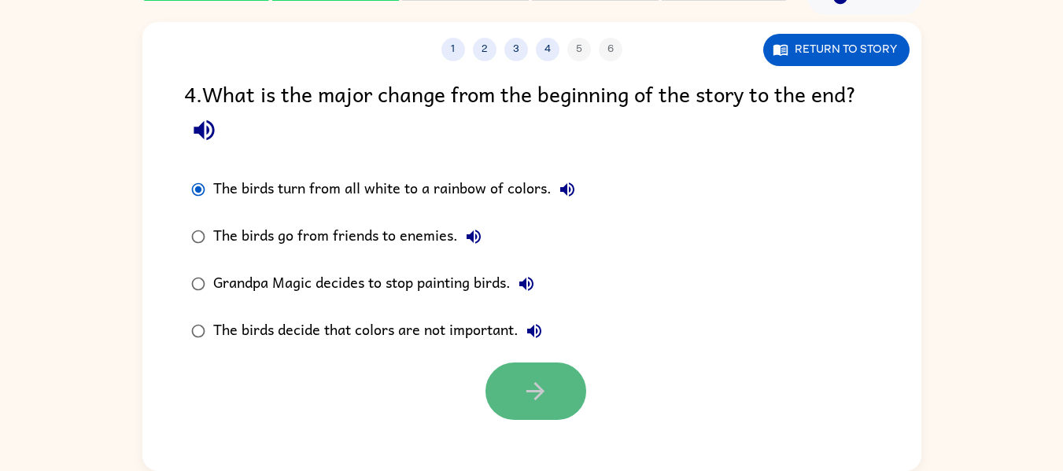
click at [518, 368] on button "button" at bounding box center [536, 391] width 101 height 57
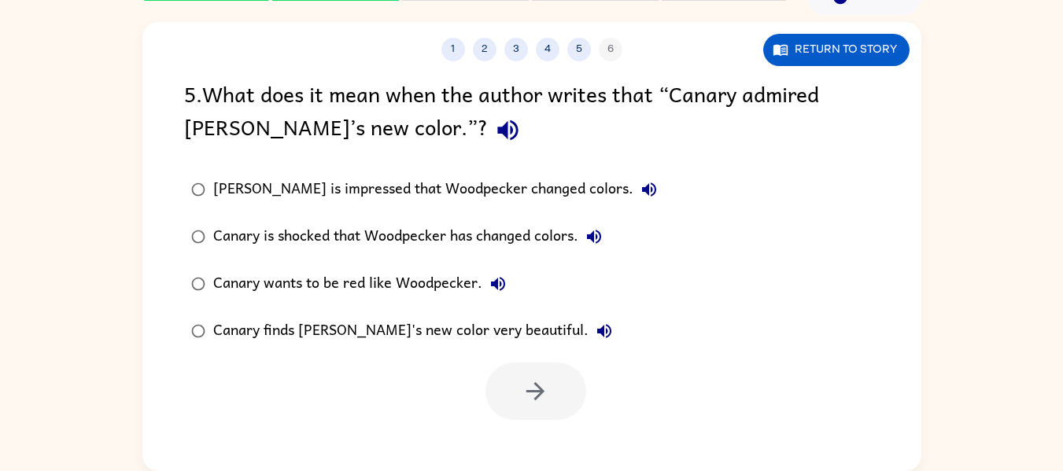
click at [494, 137] on icon "button" at bounding box center [508, 130] width 28 height 28
click at [634, 202] on button "[PERSON_NAME] is impressed that Woodpecker changed colors." at bounding box center [649, 189] width 31 height 31
click at [593, 245] on icon "button" at bounding box center [594, 236] width 19 height 19
click at [493, 284] on icon "button" at bounding box center [498, 284] width 14 height 14
click at [597, 327] on icon "button" at bounding box center [604, 331] width 14 height 14
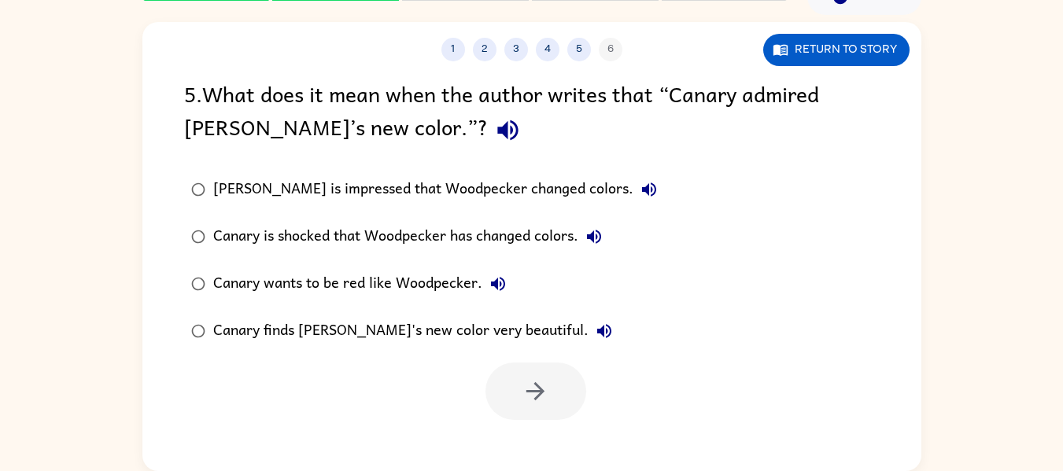
click at [436, 344] on div "Canary finds [PERSON_NAME]'s new color very beautiful." at bounding box center [416, 331] width 407 height 31
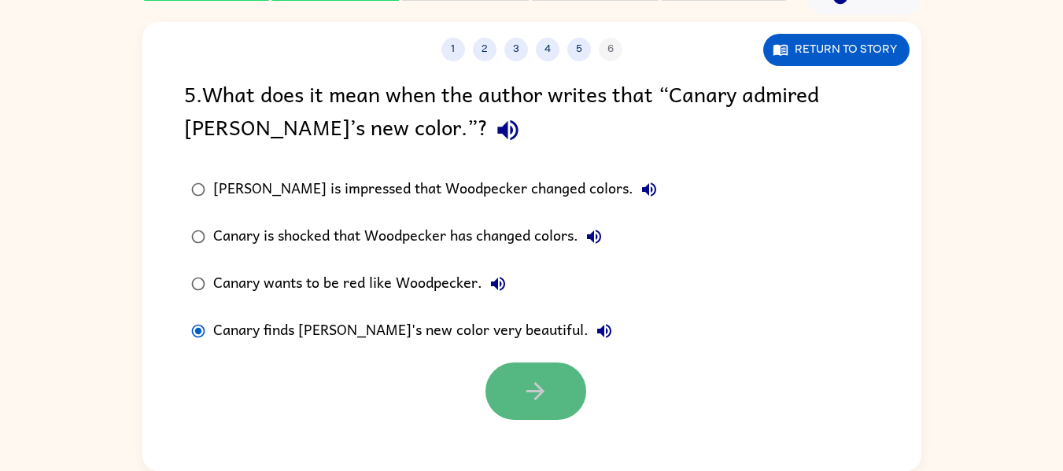
click at [531, 401] on icon "button" at bounding box center [536, 392] width 28 height 28
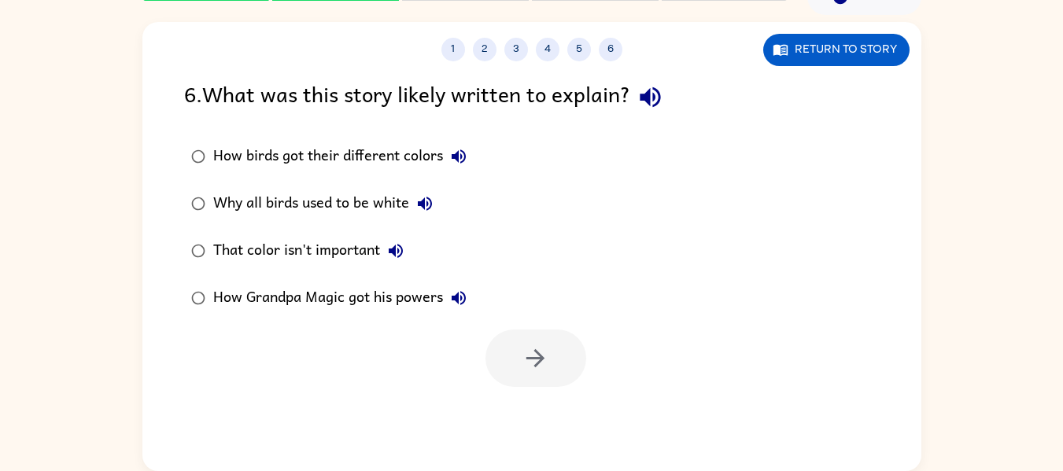
click at [531, 401] on div "1 2 3 4 5 6 Return to story 6 . What was this story likely written to explain? …" at bounding box center [531, 246] width 779 height 449
click at [520, 296] on div "How birds got their different colors Why all birds used to be white That color …" at bounding box center [552, 227] width 737 height 189
click at [647, 105] on icon "button" at bounding box center [651, 97] width 28 height 28
click at [462, 151] on icon "button" at bounding box center [459, 157] width 14 height 14
click at [427, 202] on icon "button" at bounding box center [425, 203] width 19 height 19
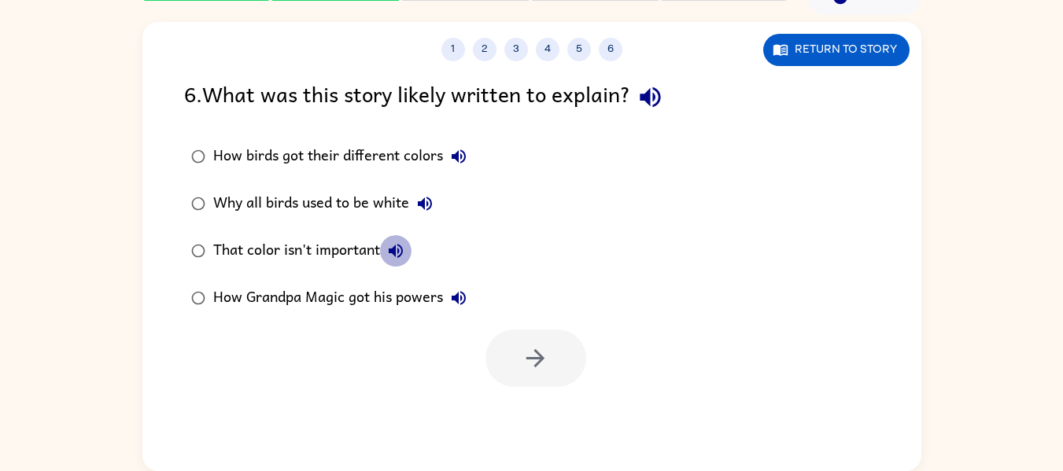
click at [396, 244] on icon "button" at bounding box center [395, 251] width 19 height 19
click at [468, 303] on icon "button" at bounding box center [458, 298] width 19 height 19
click at [349, 198] on div "Why all birds used to be white" at bounding box center [326, 203] width 227 height 31
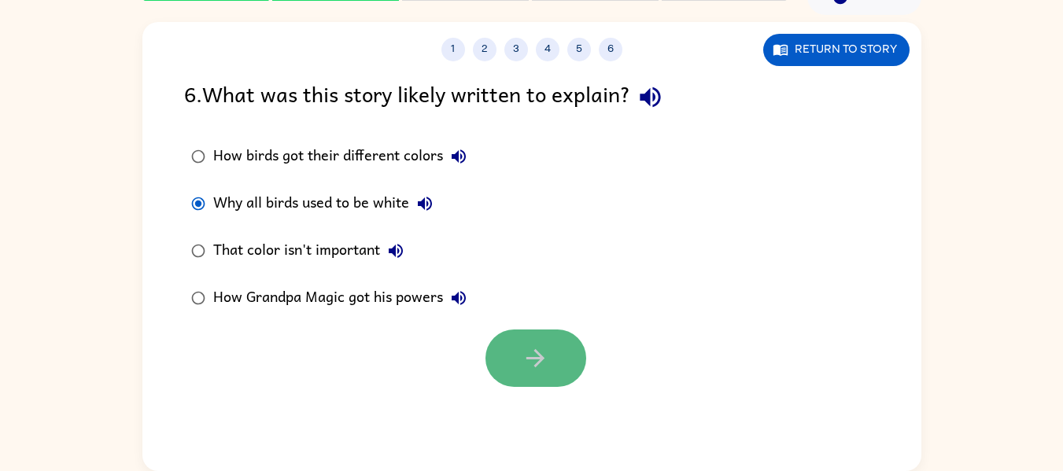
click at [501, 353] on button "button" at bounding box center [536, 358] width 101 height 57
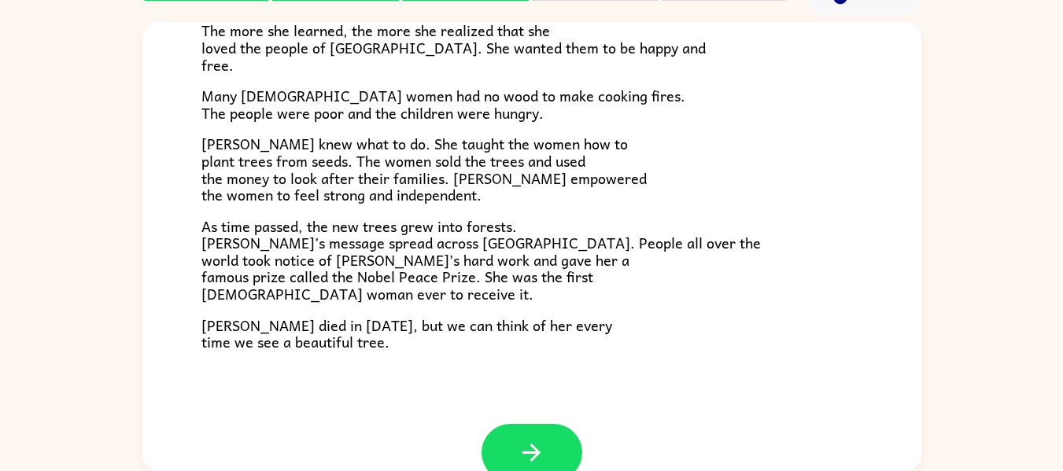
scroll to position [443, 0]
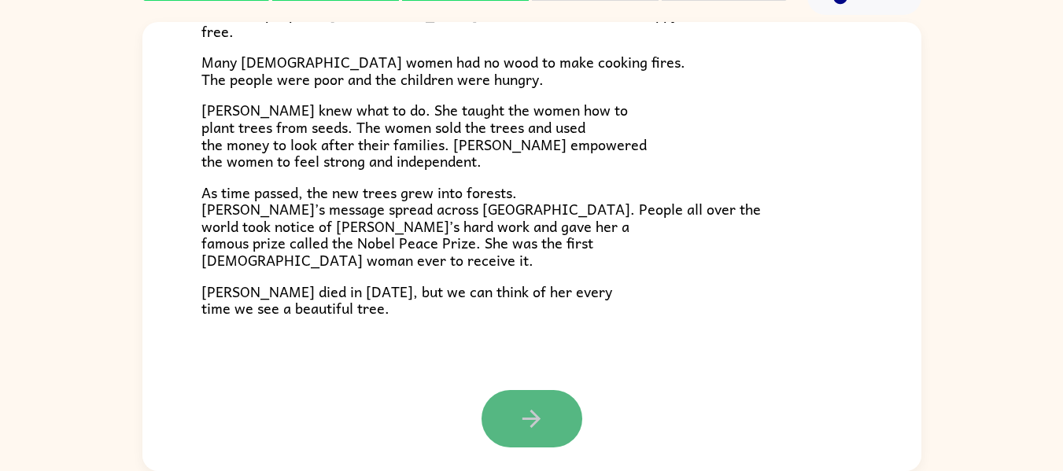
click at [537, 432] on icon "button" at bounding box center [532, 419] width 28 height 28
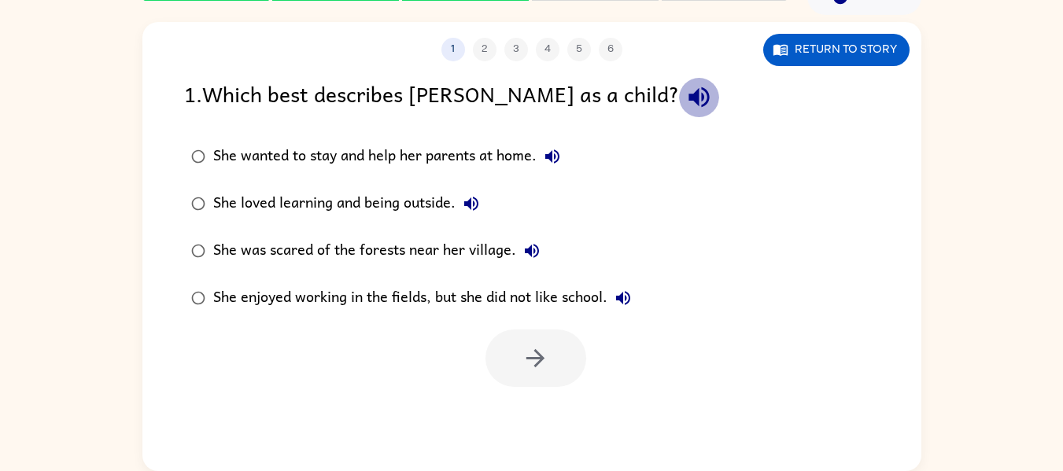
click at [689, 100] on icon "button" at bounding box center [699, 97] width 20 height 20
click at [550, 148] on icon "button" at bounding box center [552, 156] width 19 height 19
click at [467, 202] on icon "button" at bounding box center [471, 204] width 14 height 14
click at [537, 246] on icon "button" at bounding box center [532, 251] width 19 height 19
click at [637, 302] on button "She enjoyed working in the fields, but she did not like school." at bounding box center [623, 298] width 31 height 31
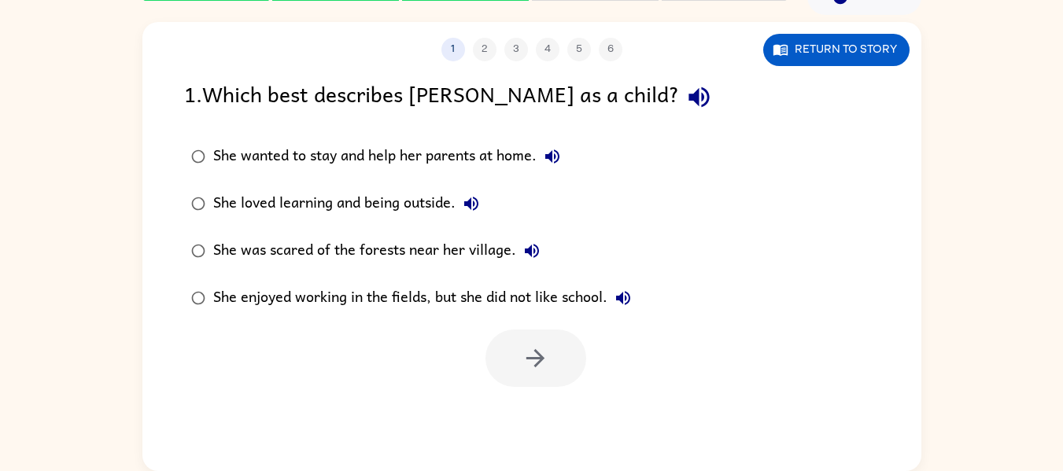
click at [286, 178] on label "She wanted to stay and help her parents at home." at bounding box center [410, 156] width 471 height 47
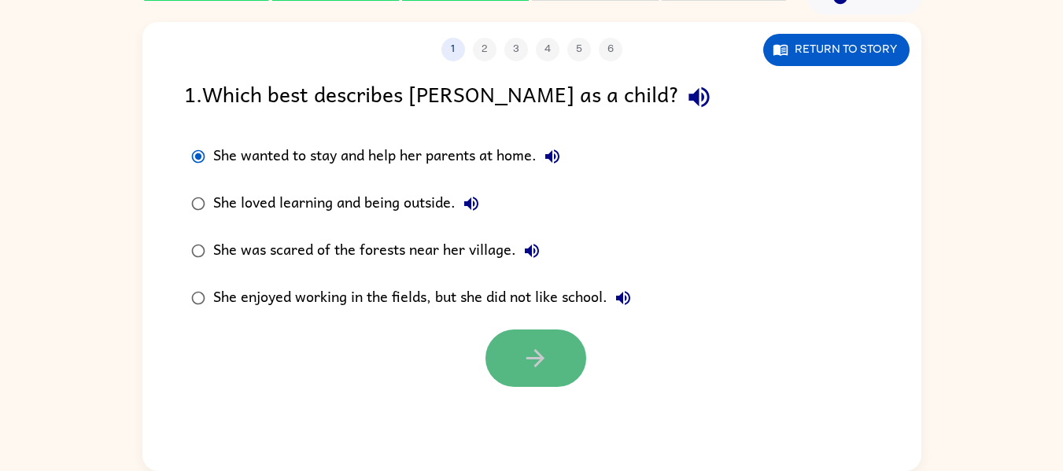
click at [511, 349] on button "button" at bounding box center [536, 358] width 101 height 57
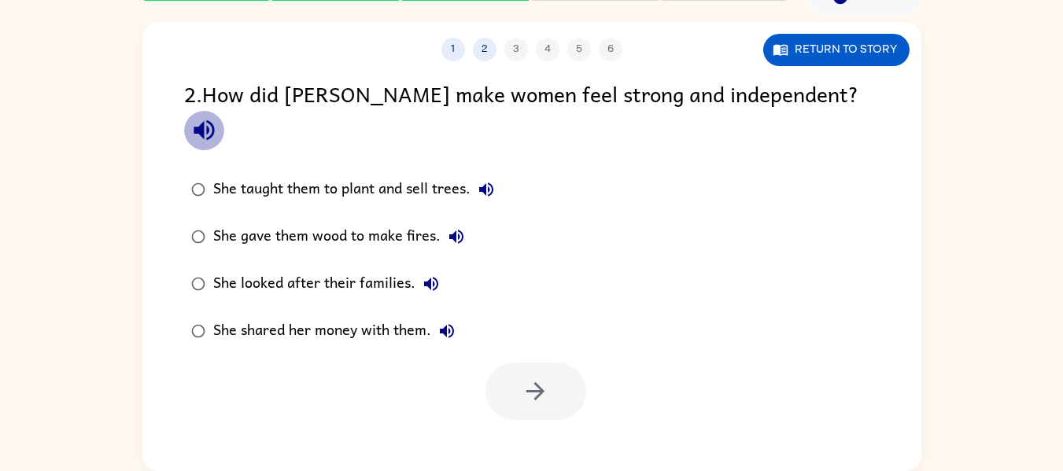
click at [214, 120] on icon "button" at bounding box center [204, 130] width 20 height 20
click at [493, 180] on icon "button" at bounding box center [486, 189] width 19 height 19
click at [464, 227] on icon "button" at bounding box center [456, 236] width 19 height 19
click at [435, 275] on icon "button" at bounding box center [431, 284] width 19 height 19
click at [460, 316] on div "She shared her money with them." at bounding box center [337, 331] width 249 height 31
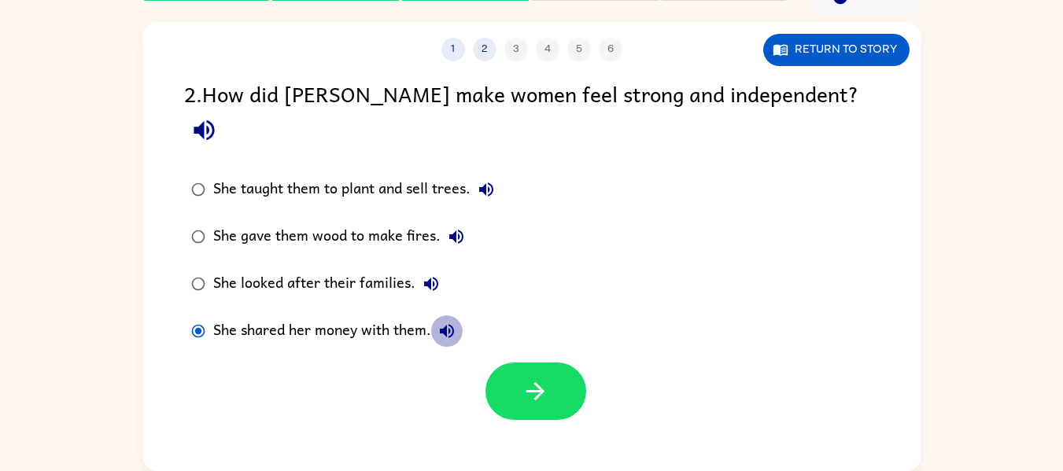
click at [453, 322] on icon "button" at bounding box center [447, 331] width 19 height 19
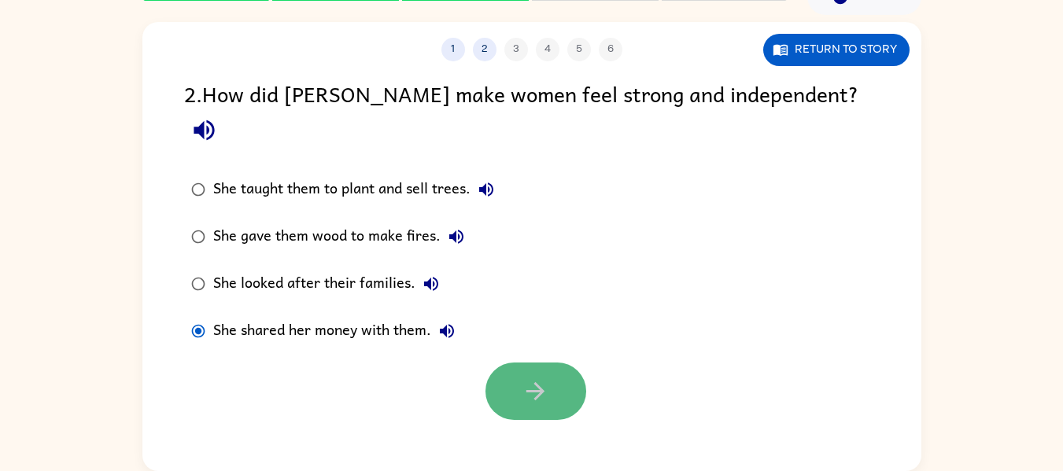
click at [545, 379] on button "button" at bounding box center [536, 391] width 101 height 57
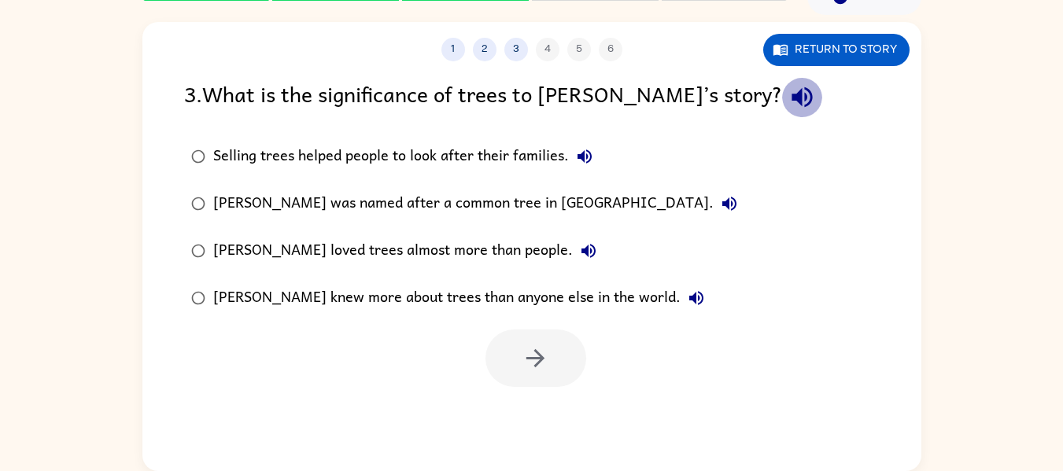
click at [792, 95] on icon "button" at bounding box center [802, 97] width 20 height 20
click at [594, 168] on div "Selling trees helped people to look after their families." at bounding box center [406, 156] width 387 height 31
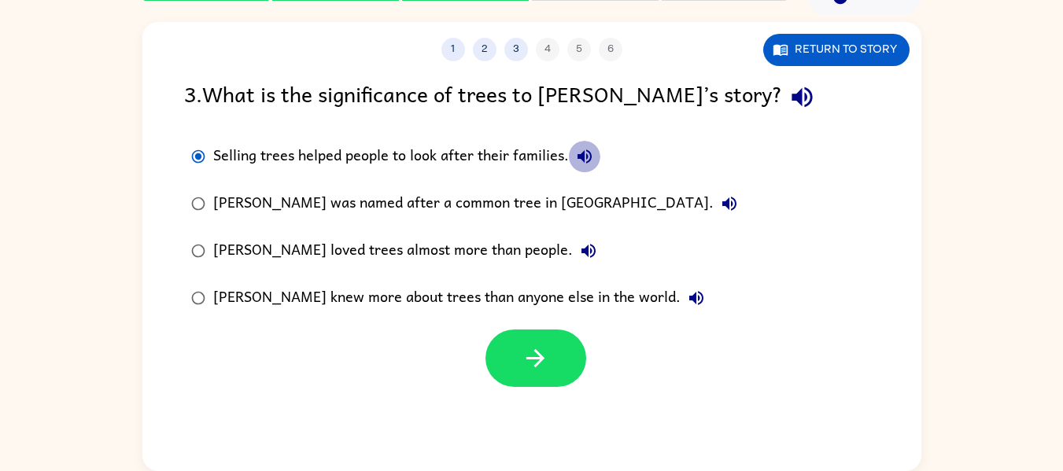
click at [590, 166] on icon "button" at bounding box center [584, 156] width 19 height 19
click at [720, 198] on icon "button" at bounding box center [729, 203] width 19 height 19
click at [353, 249] on div "[PERSON_NAME] loved trees almost more than people." at bounding box center [408, 250] width 391 height 31
click at [579, 249] on icon "button" at bounding box center [588, 251] width 19 height 19
click at [689, 298] on icon "button" at bounding box center [696, 298] width 14 height 14
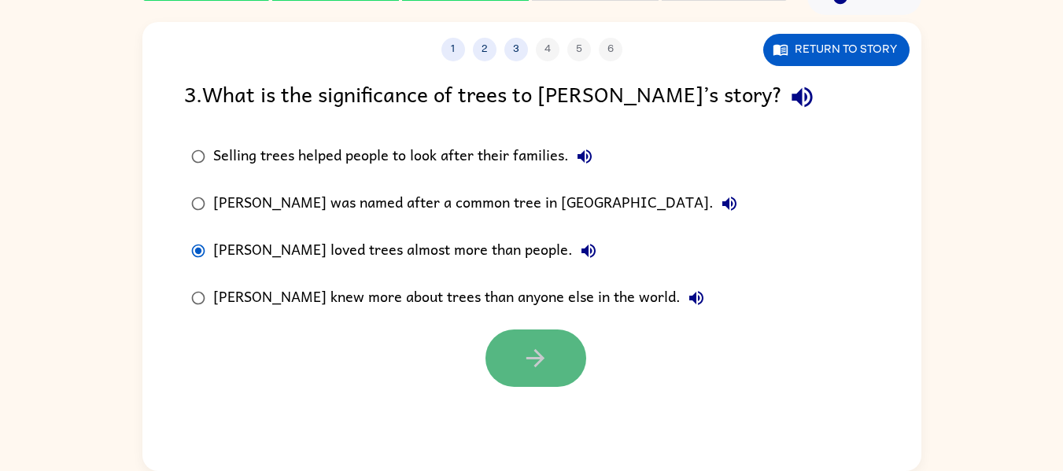
click at [541, 347] on icon "button" at bounding box center [536, 359] width 28 height 28
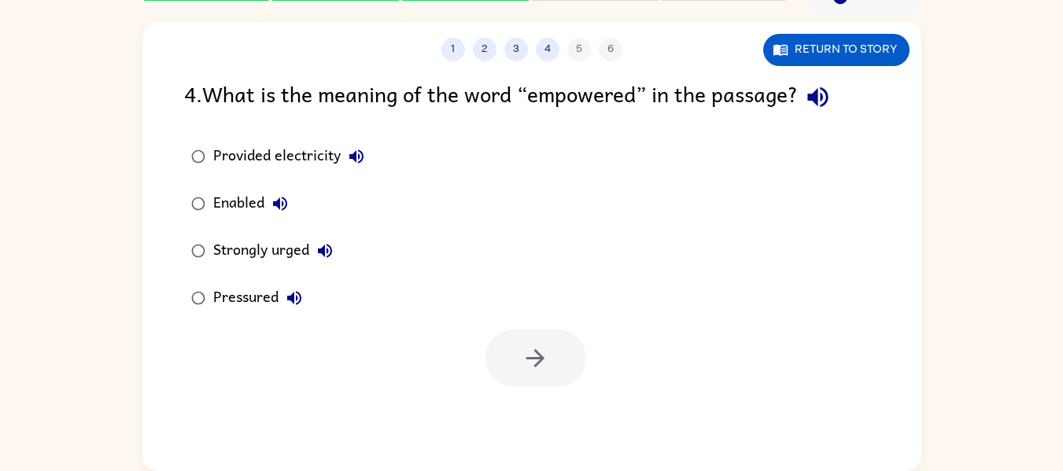
click at [822, 104] on icon "button" at bounding box center [817, 97] width 20 height 20
click at [359, 150] on icon "button" at bounding box center [356, 156] width 19 height 19
click at [290, 205] on icon "button" at bounding box center [280, 203] width 19 height 19
click at [328, 242] on icon "button" at bounding box center [325, 251] width 19 height 19
click at [298, 294] on icon "button" at bounding box center [294, 298] width 14 height 14
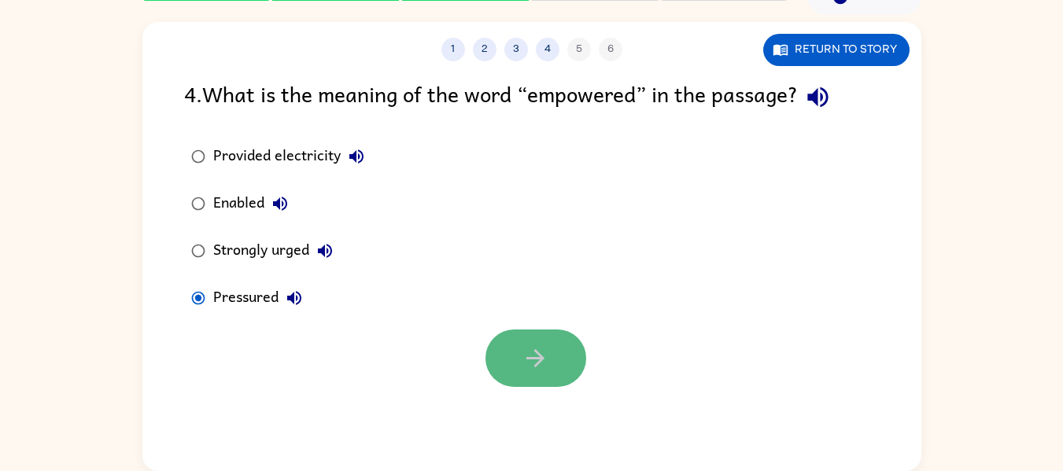
click at [518, 379] on button "button" at bounding box center [536, 358] width 101 height 57
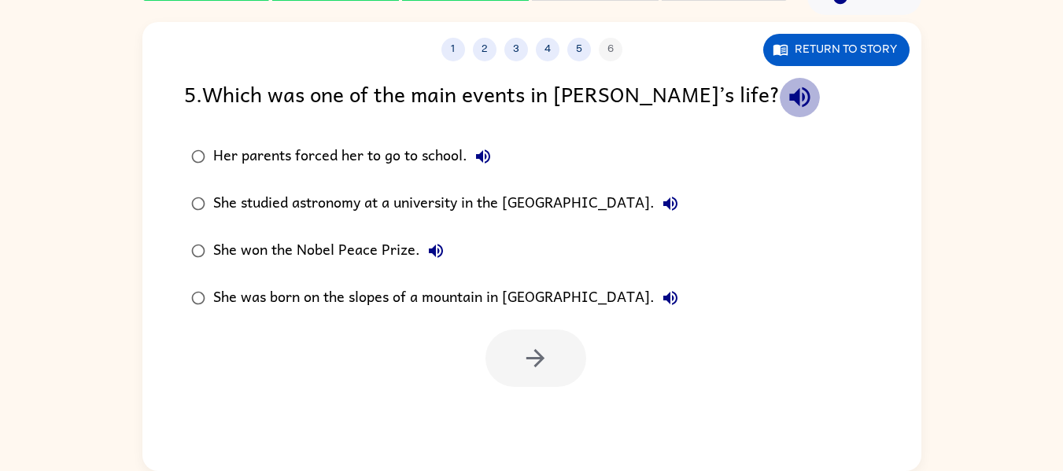
click at [786, 104] on icon "button" at bounding box center [800, 97] width 28 height 28
click at [487, 150] on icon "button" at bounding box center [483, 156] width 19 height 19
click at [678, 206] on icon "button" at bounding box center [670, 204] width 14 height 14
click at [428, 261] on button "She won the Nobel Peace Prize." at bounding box center [435, 250] width 31 height 31
click at [661, 298] on icon "button" at bounding box center [670, 298] width 19 height 19
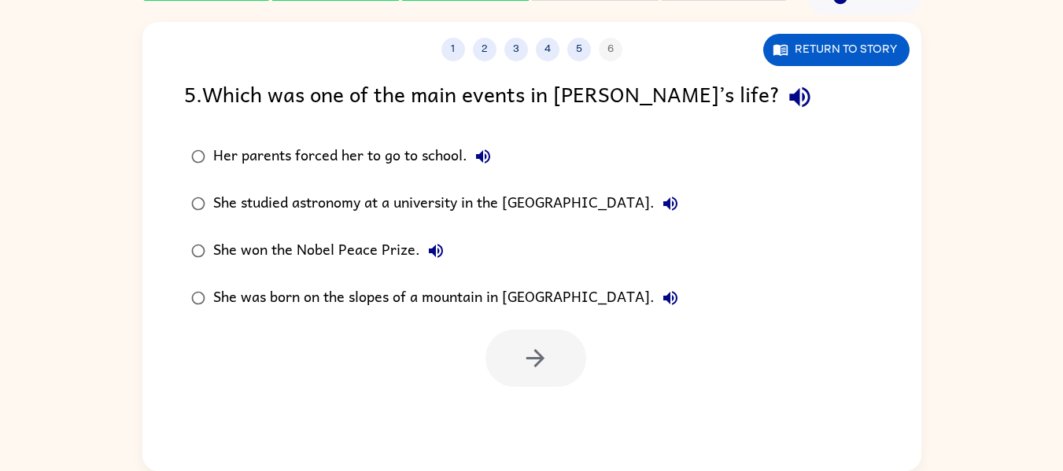
click at [425, 203] on div "She studied astronomy at a university in the [GEOGRAPHIC_DATA]." at bounding box center [449, 203] width 473 height 31
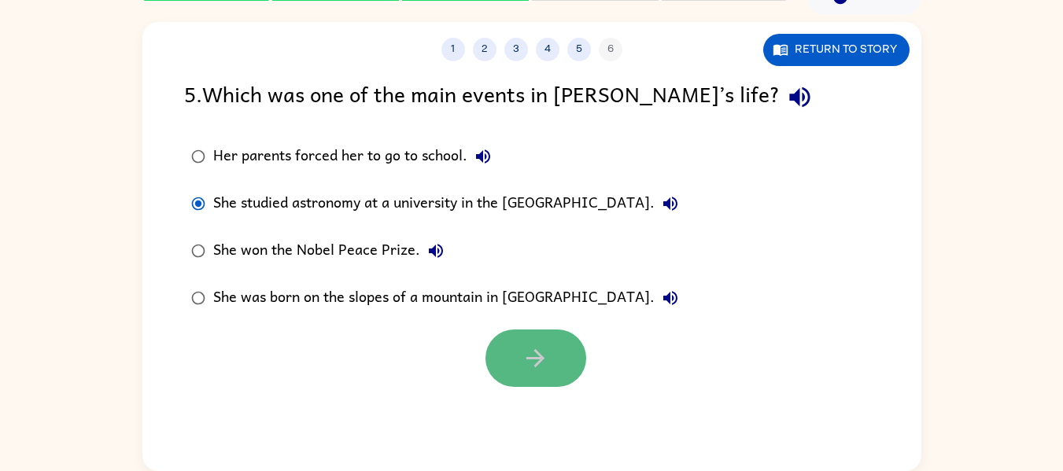
click at [514, 353] on button "button" at bounding box center [536, 358] width 101 height 57
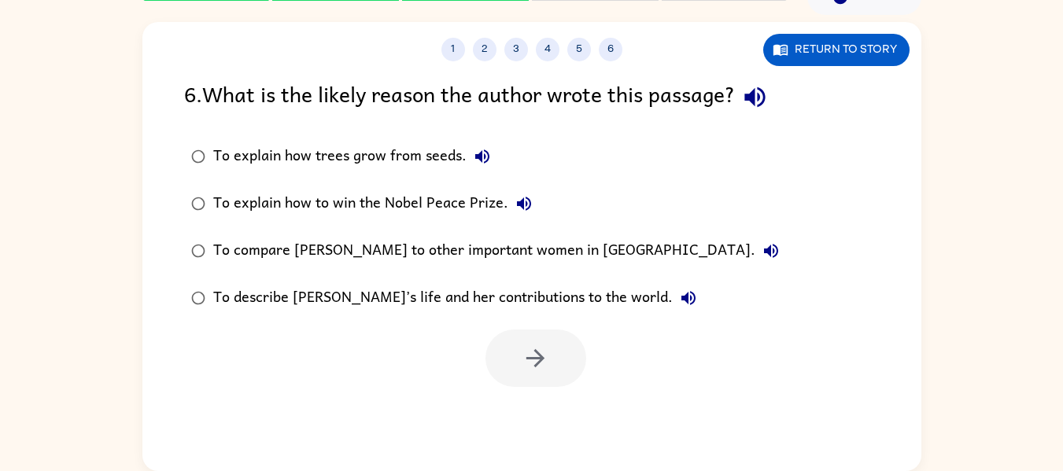
click at [747, 113] on div "6 . What is the likely reason the author wrote this passage?" at bounding box center [532, 97] width 696 height 40
click at [761, 95] on icon "button" at bounding box center [755, 97] width 28 height 28
click at [481, 158] on icon "button" at bounding box center [482, 156] width 19 height 19
click at [524, 205] on icon "button" at bounding box center [524, 204] width 14 height 14
click at [764, 253] on icon "button" at bounding box center [771, 251] width 14 height 14
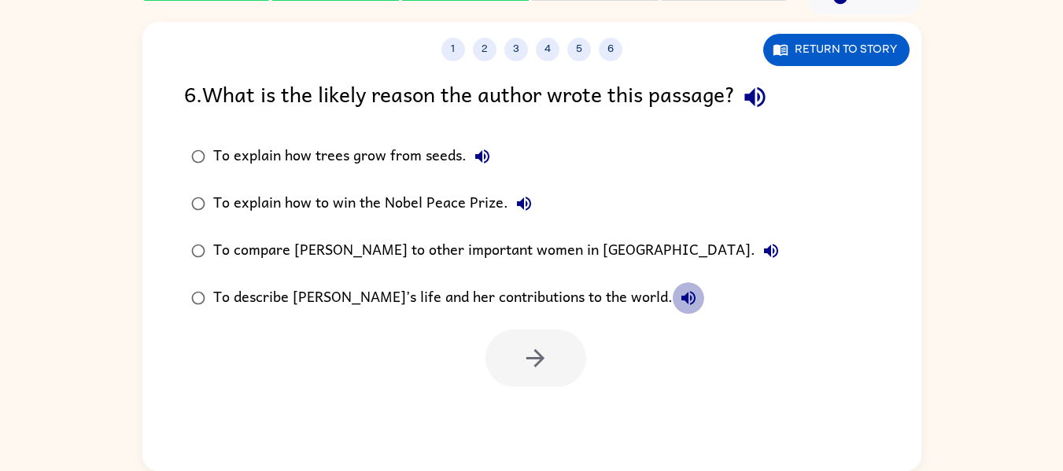
click at [682, 298] on icon "button" at bounding box center [689, 298] width 14 height 14
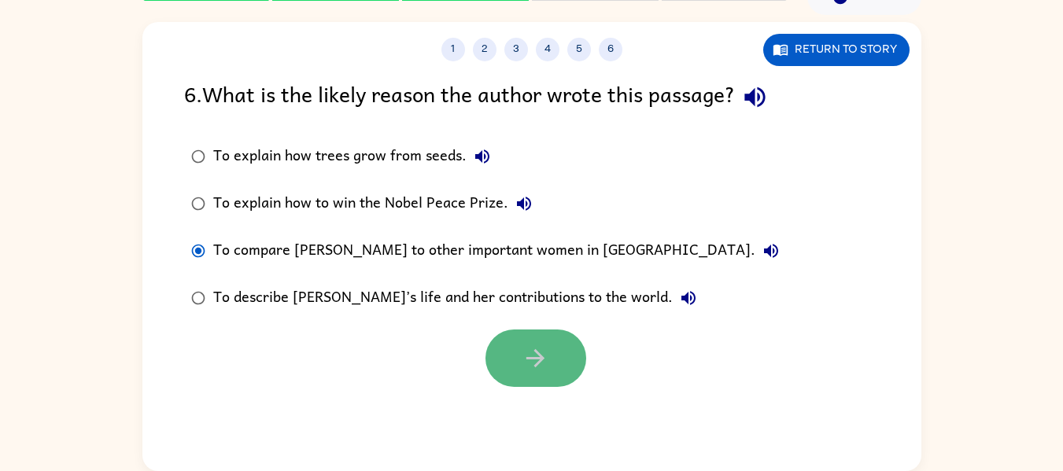
click at [501, 337] on button "button" at bounding box center [536, 358] width 101 height 57
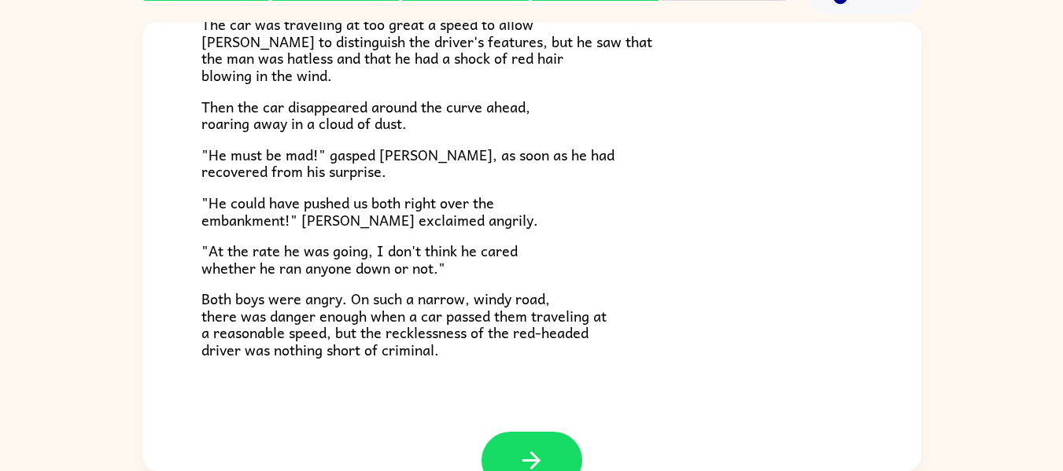
scroll to position [397, 0]
click at [503, 454] on button "button" at bounding box center [532, 459] width 101 height 57
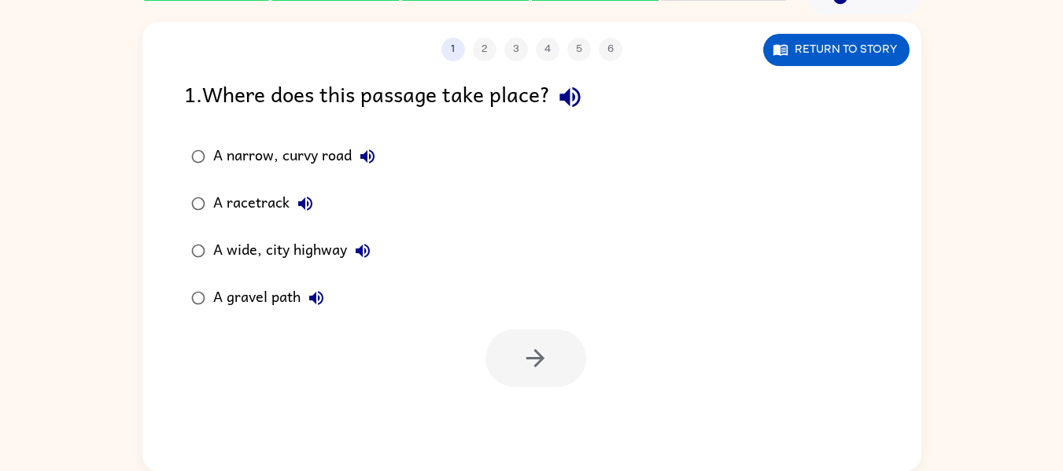
scroll to position [0, 0]
click at [584, 99] on icon "button" at bounding box center [570, 97] width 28 height 28
click at [366, 154] on icon "button" at bounding box center [367, 157] width 14 height 14
click at [305, 209] on icon "button" at bounding box center [305, 204] width 14 height 14
drag, startPoint x: 314, startPoint y: 209, endPoint x: 365, endPoint y: 249, distance: 64.5
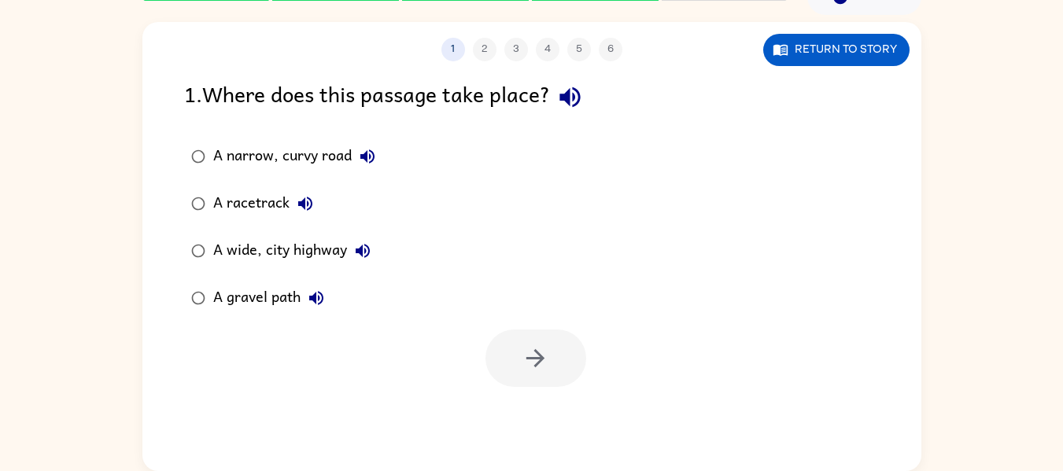
click at [365, 249] on div "A narrow, curvy road A racetrack A wide, city highway A gravel path" at bounding box center [294, 227] width 220 height 189
click at [365, 249] on icon "button" at bounding box center [362, 251] width 19 height 19
click at [311, 305] on icon "button" at bounding box center [316, 298] width 19 height 19
click at [253, 254] on div "A wide, city highway" at bounding box center [295, 250] width 165 height 31
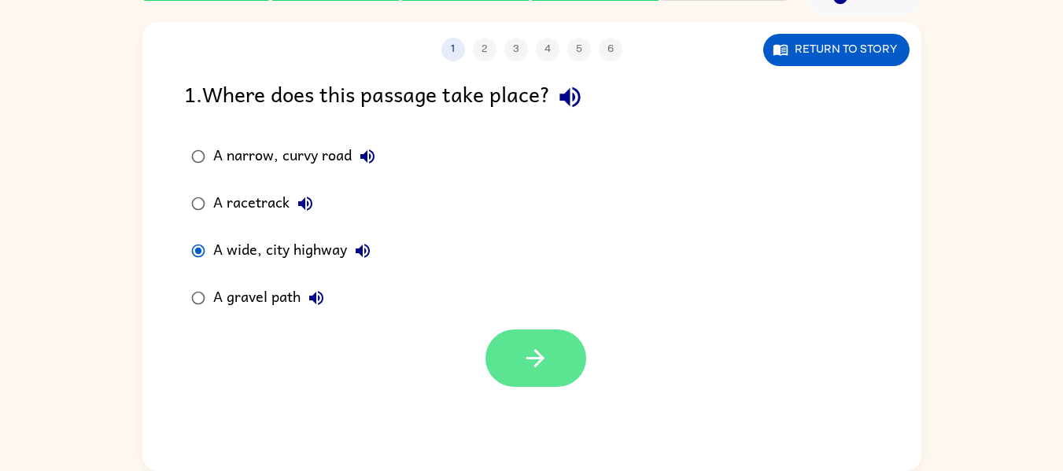
click at [494, 351] on button "button" at bounding box center [536, 358] width 101 height 57
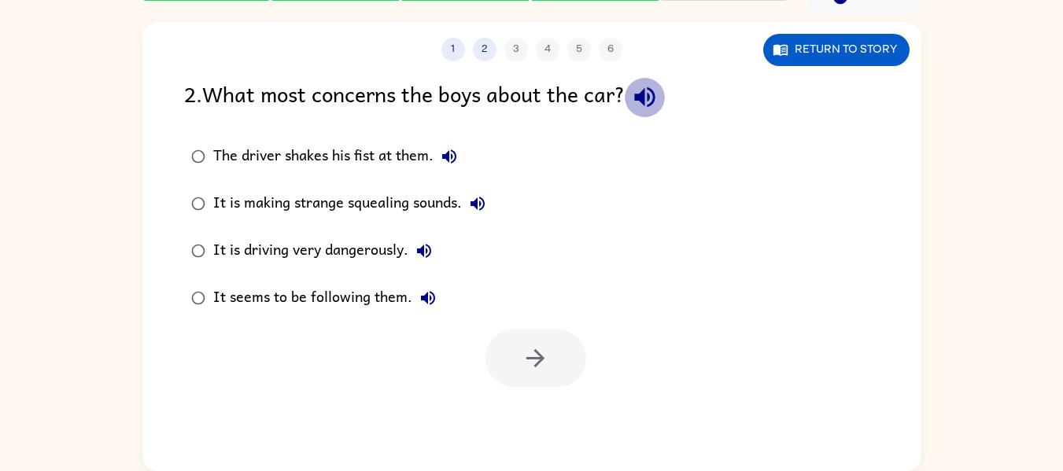
click at [652, 115] on button "button" at bounding box center [645, 97] width 40 height 40
click at [446, 154] on icon "button" at bounding box center [449, 156] width 19 height 19
click at [478, 212] on icon "button" at bounding box center [477, 203] width 19 height 19
click at [428, 260] on icon "button" at bounding box center [424, 251] width 19 height 19
click at [427, 301] on icon "button" at bounding box center [428, 298] width 19 height 19
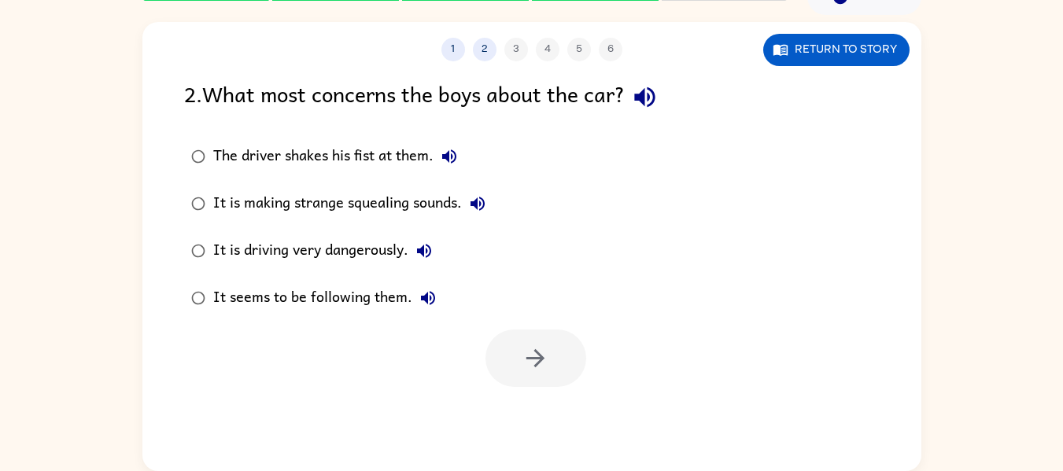
click at [350, 212] on div "It is making strange squealing sounds." at bounding box center [353, 203] width 280 height 31
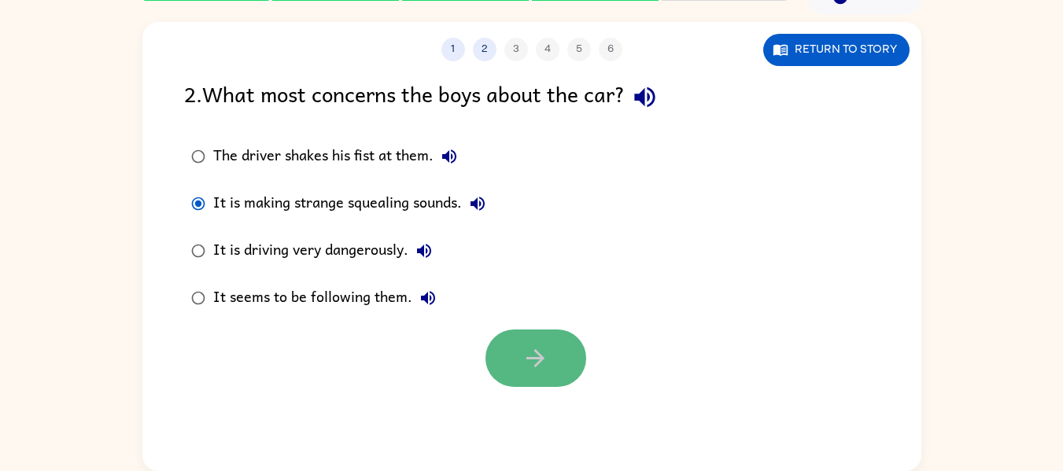
click at [526, 372] on icon "button" at bounding box center [536, 359] width 28 height 28
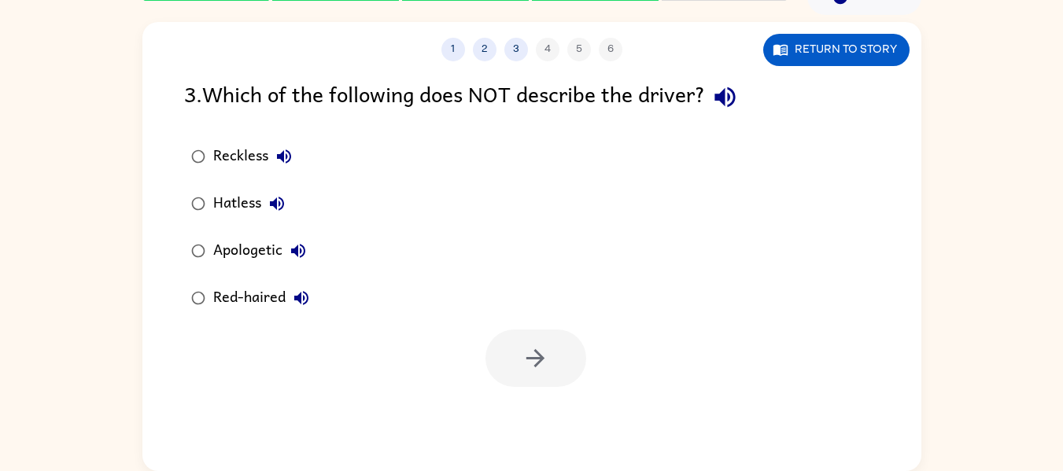
click at [732, 91] on icon "button" at bounding box center [725, 97] width 28 height 28
click at [287, 157] on icon "button" at bounding box center [284, 157] width 14 height 14
click at [269, 216] on button "Hatless" at bounding box center [276, 203] width 31 height 31
click at [298, 258] on icon "button" at bounding box center [298, 251] width 19 height 19
click at [298, 302] on icon "button" at bounding box center [301, 298] width 19 height 19
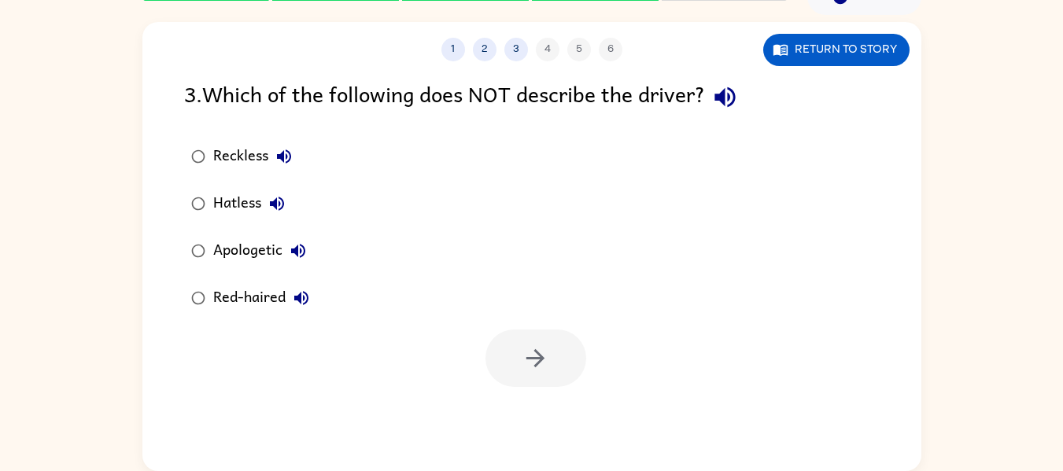
click at [236, 237] on div "Apologetic" at bounding box center [263, 250] width 101 height 31
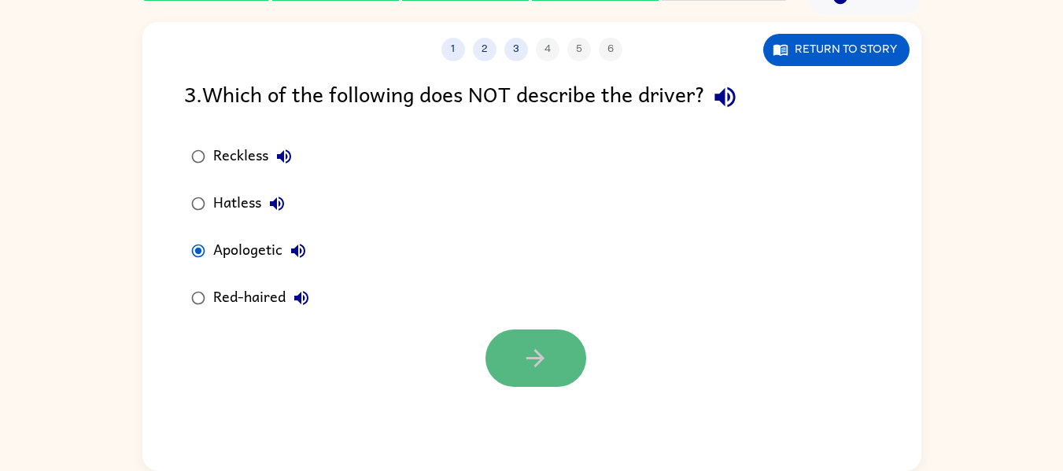
click at [519, 364] on button "button" at bounding box center [536, 358] width 101 height 57
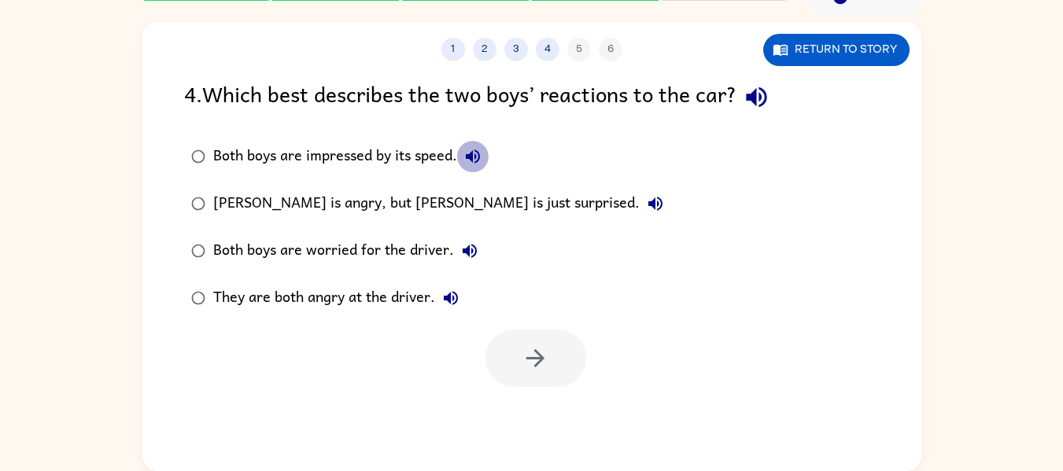
click at [482, 166] on icon "button" at bounding box center [473, 156] width 19 height 19
click at [648, 207] on icon "button" at bounding box center [655, 204] width 14 height 14
click at [468, 249] on icon "button" at bounding box center [470, 251] width 14 height 14
click at [646, 203] on icon "button" at bounding box center [655, 203] width 19 height 19
click at [765, 102] on icon "button" at bounding box center [757, 97] width 28 height 28
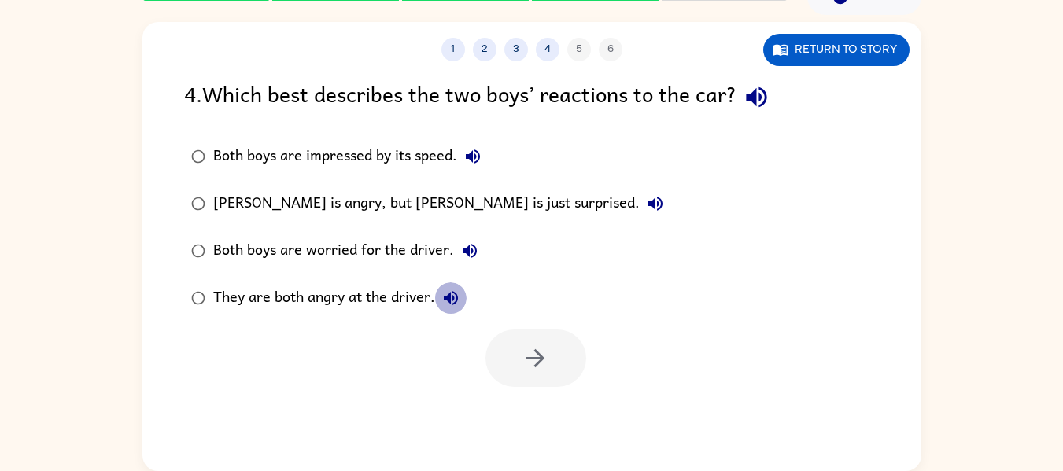
click at [451, 308] on icon "button" at bounding box center [451, 298] width 19 height 19
drag, startPoint x: 343, startPoint y: 297, endPoint x: 370, endPoint y: 288, distance: 28.1
click at [370, 288] on div "They are both angry at the driver." at bounding box center [339, 298] width 253 height 31
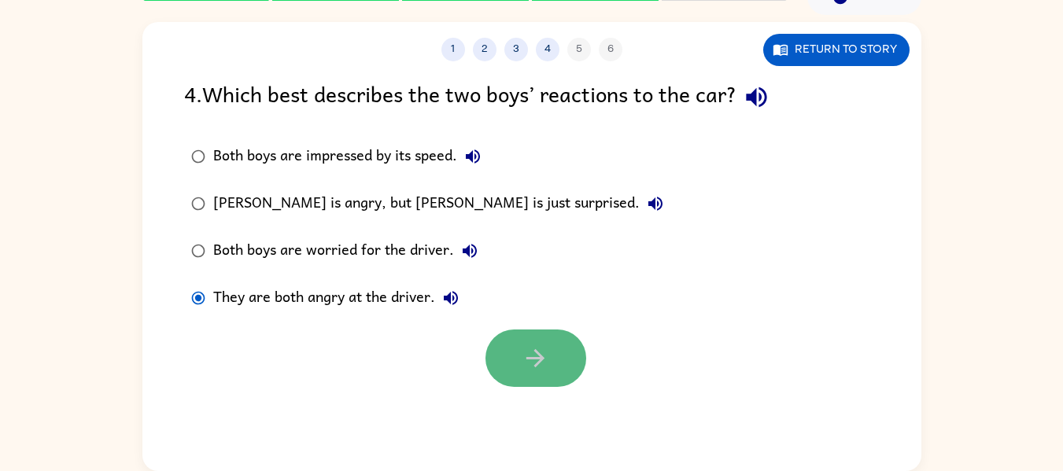
click at [538, 339] on button "button" at bounding box center [536, 358] width 101 height 57
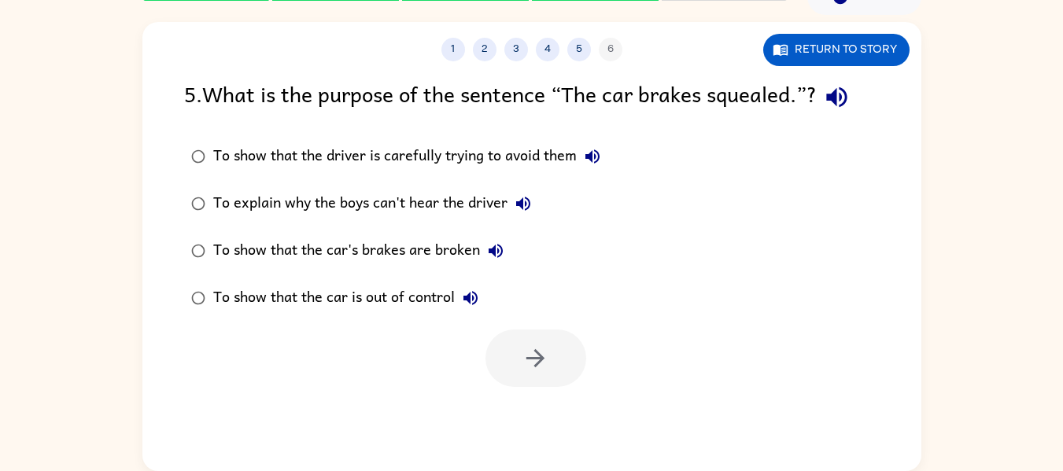
click at [849, 100] on icon "button" at bounding box center [837, 97] width 28 height 28
click at [591, 153] on icon "button" at bounding box center [592, 156] width 19 height 19
click at [519, 213] on icon "button" at bounding box center [523, 203] width 19 height 19
click at [490, 255] on icon "button" at bounding box center [495, 251] width 19 height 19
click at [468, 300] on icon "button" at bounding box center [471, 298] width 14 height 14
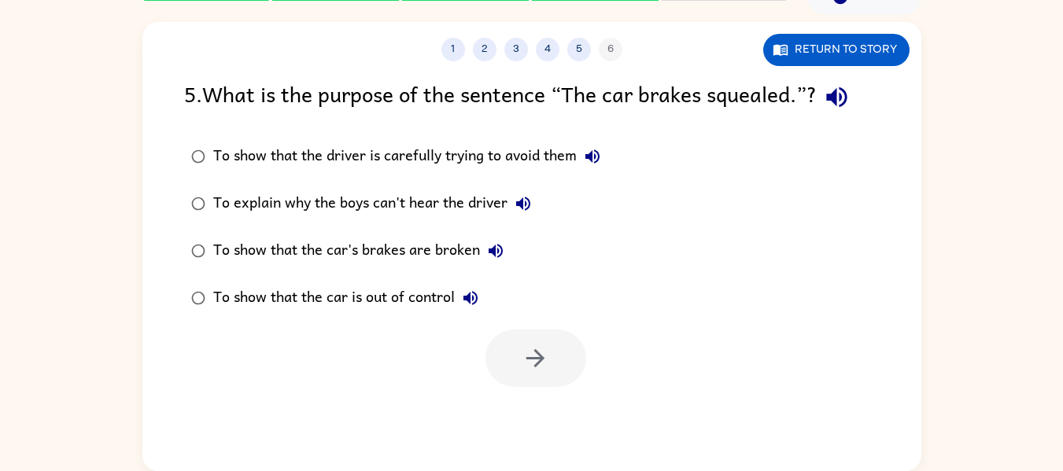
click at [392, 213] on div "To explain why the boys can't hear the driver" at bounding box center [376, 203] width 326 height 31
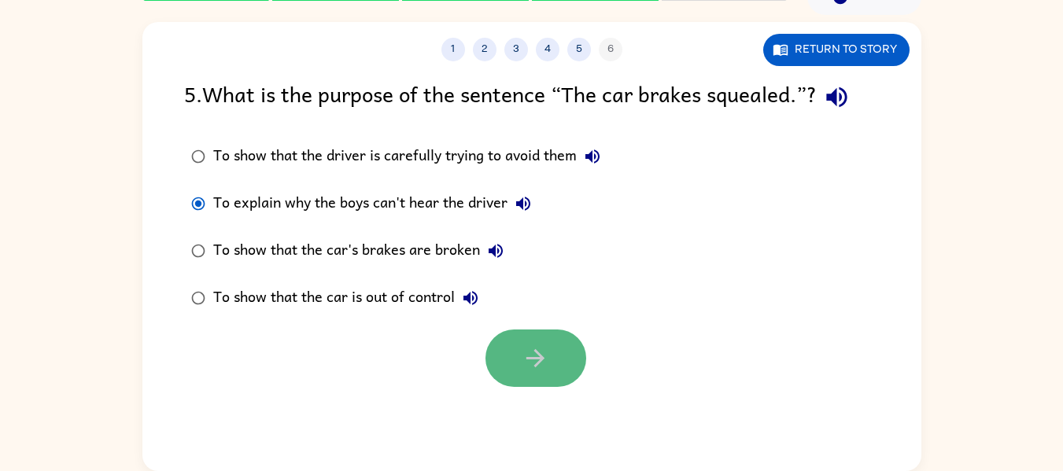
click at [523, 353] on icon "button" at bounding box center [536, 359] width 28 height 28
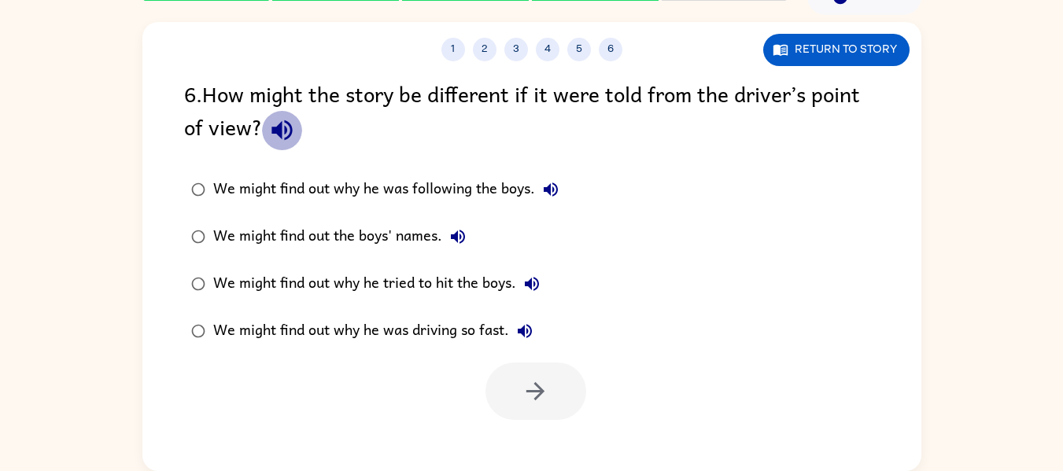
click at [279, 127] on icon "button" at bounding box center [282, 130] width 20 height 20
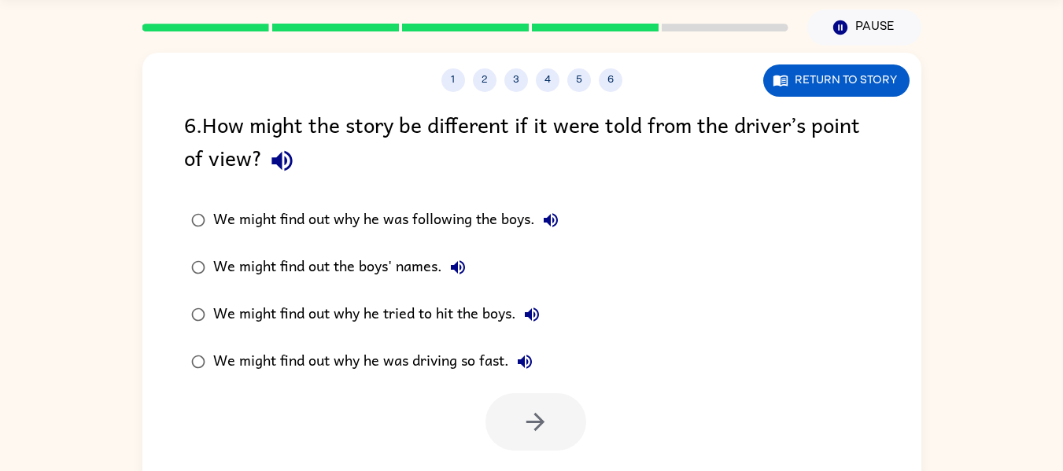
scroll to position [50, 0]
click at [560, 230] on icon "button" at bounding box center [550, 221] width 19 height 19
click at [470, 262] on button "We might find out the boys' names." at bounding box center [457, 268] width 31 height 31
click at [534, 325] on icon "button" at bounding box center [532, 315] width 19 height 19
click at [525, 368] on icon "button" at bounding box center [525, 363] width 14 height 14
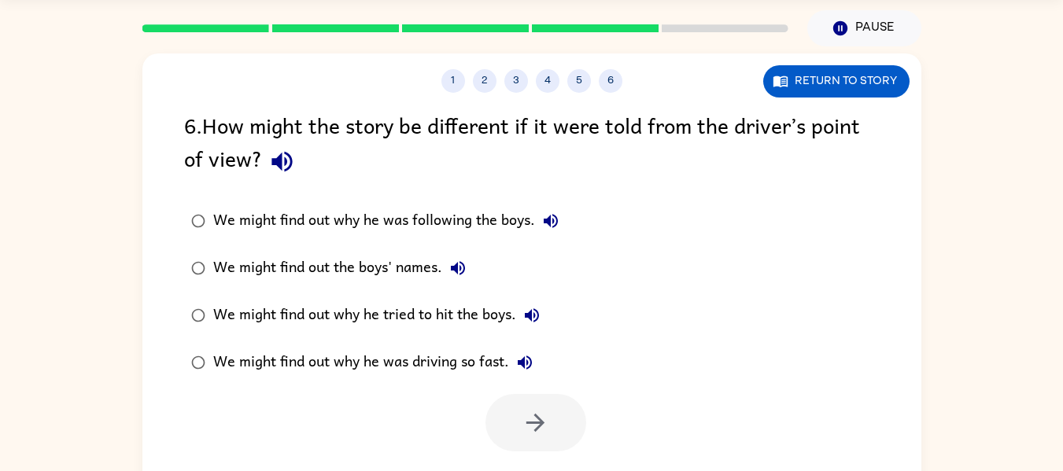
click at [333, 209] on div "We might find out why he was following the boys." at bounding box center [389, 220] width 353 height 31
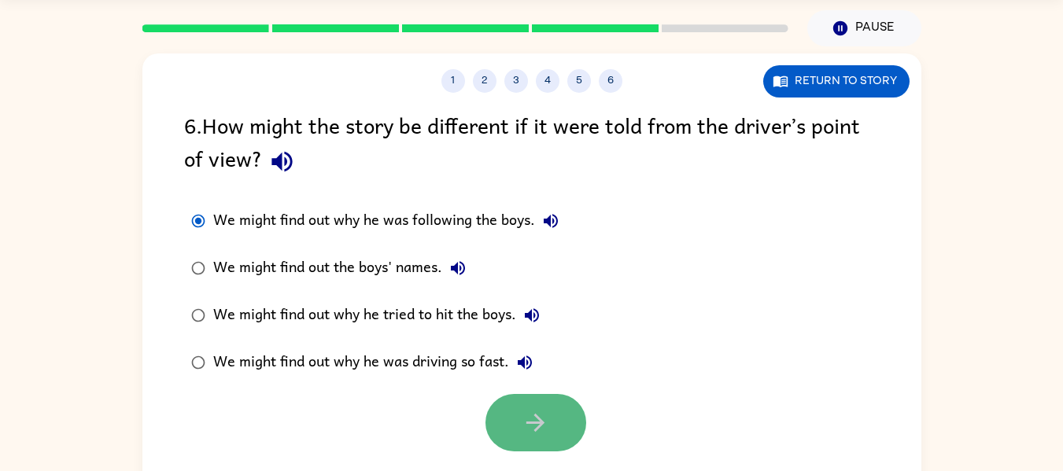
click at [534, 410] on icon "button" at bounding box center [536, 423] width 28 height 28
